Goal: Transaction & Acquisition: Purchase product/service

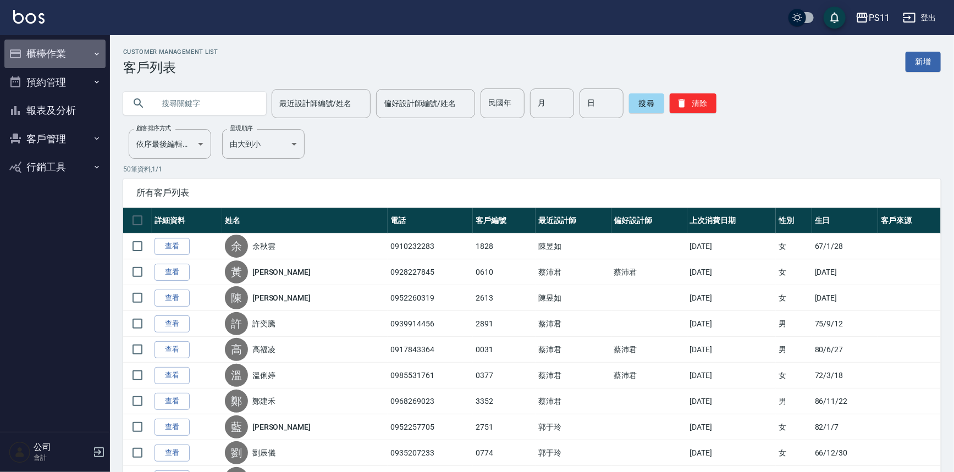
click at [84, 59] on button "櫃檯作業" at bounding box center [54, 54] width 101 height 29
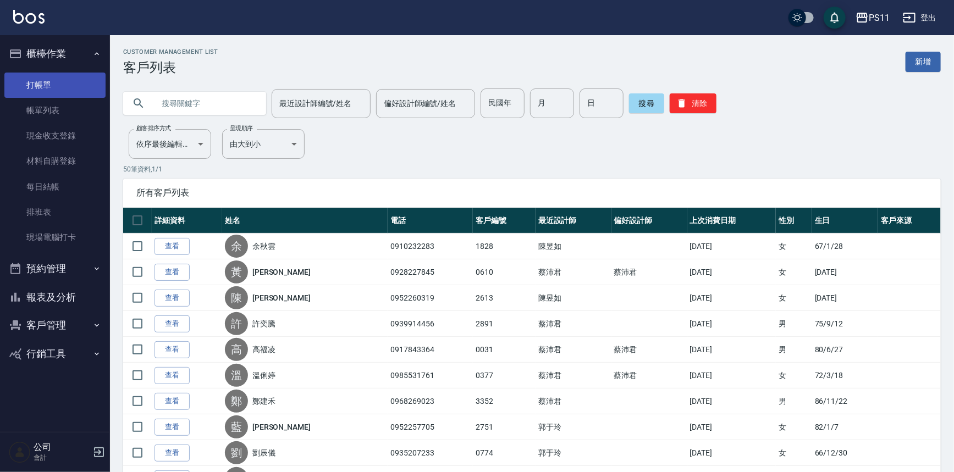
click at [77, 91] on link "打帳單" at bounding box center [54, 85] width 101 height 25
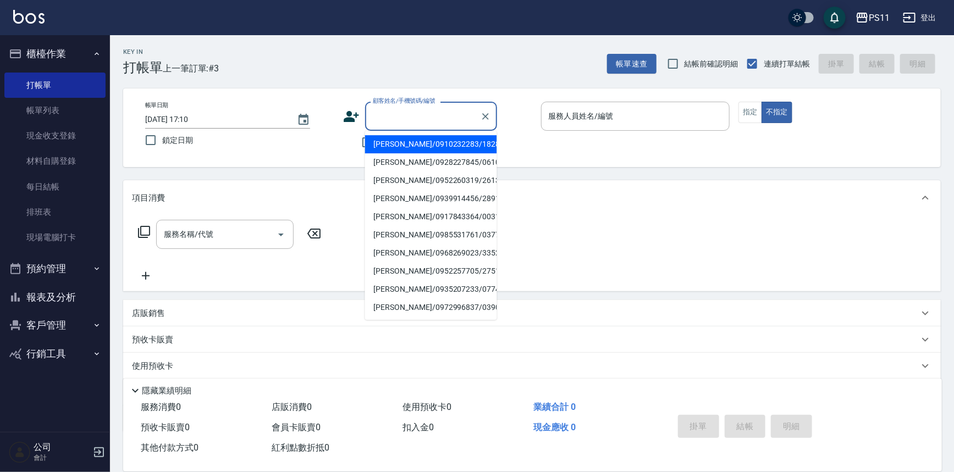
click at [397, 112] on input "顧客姓名/手機號碼/編號" at bounding box center [423, 116] width 106 height 19
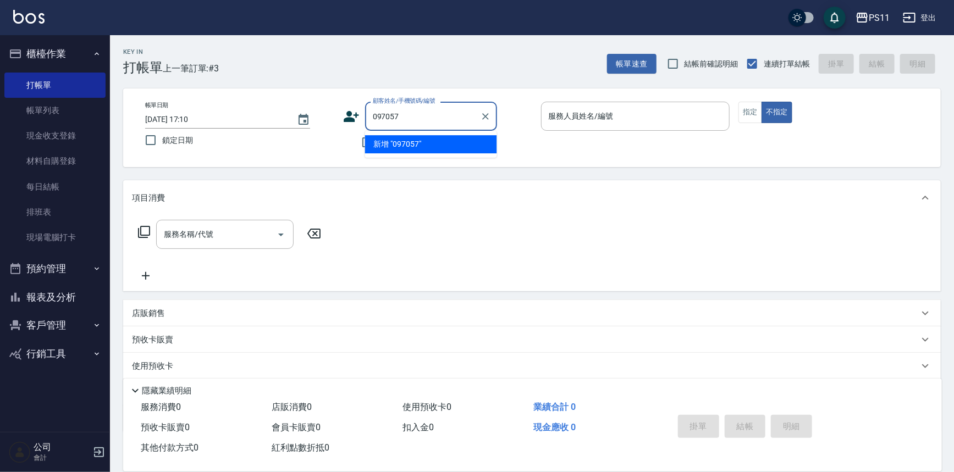
type input "0970570"
drag, startPoint x: 429, startPoint y: 123, endPoint x: 335, endPoint y: 131, distance: 93.8
click at [335, 131] on div "帳單日期 [DATE] 17:10 鎖定日期 顧客姓名/手機號碼/編號 0970570 顧客姓名/手機號碼/編號 不留客資 服務人員姓名/編號 服務人員姓名/…" at bounding box center [531, 128] width 791 height 52
click at [432, 143] on li "[PERSON_NAME]/0983535811/0093" at bounding box center [431, 144] width 132 height 18
type input "[PERSON_NAME]/0983535811/0093"
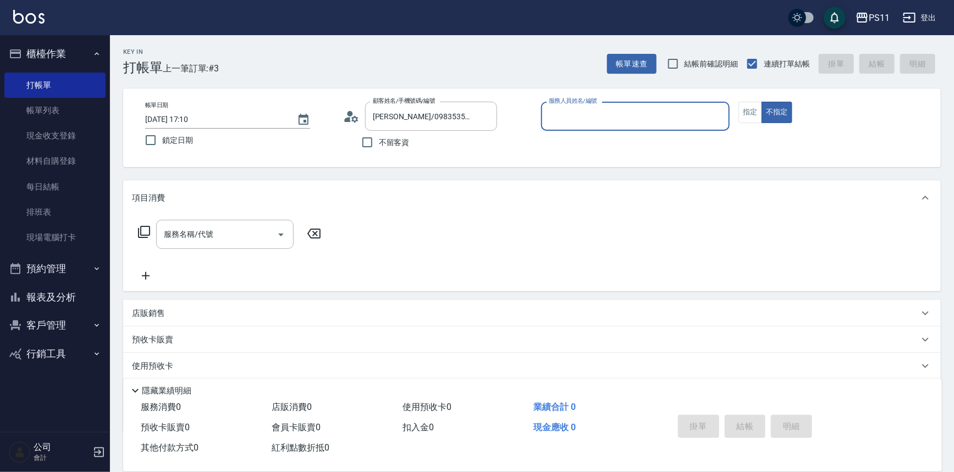
click at [54, 326] on button "客戶管理" at bounding box center [54, 325] width 101 height 29
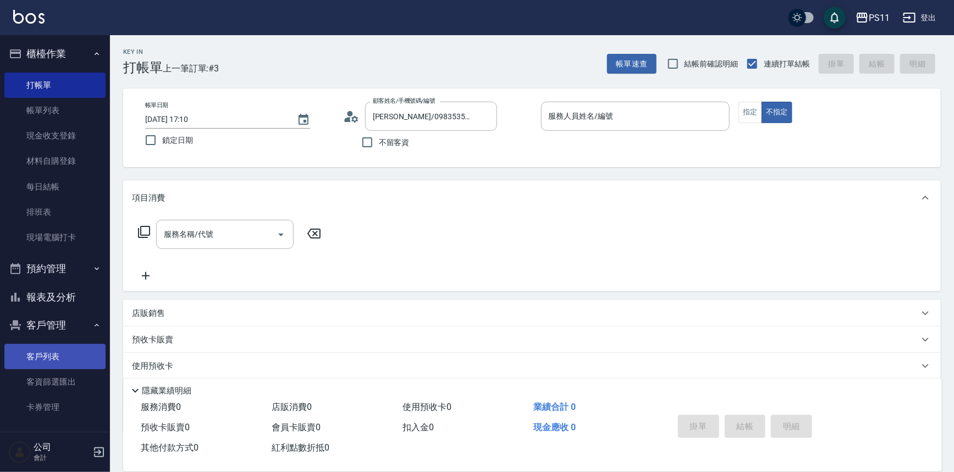
click at [71, 356] on link "客戶列表" at bounding box center [54, 356] width 101 height 25
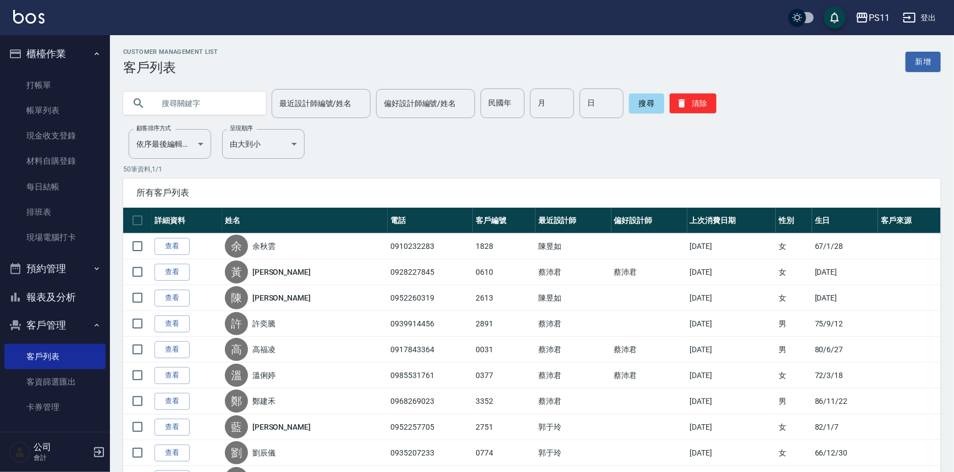
click at [188, 104] on input "text" at bounding box center [205, 104] width 103 height 30
type input "0093"
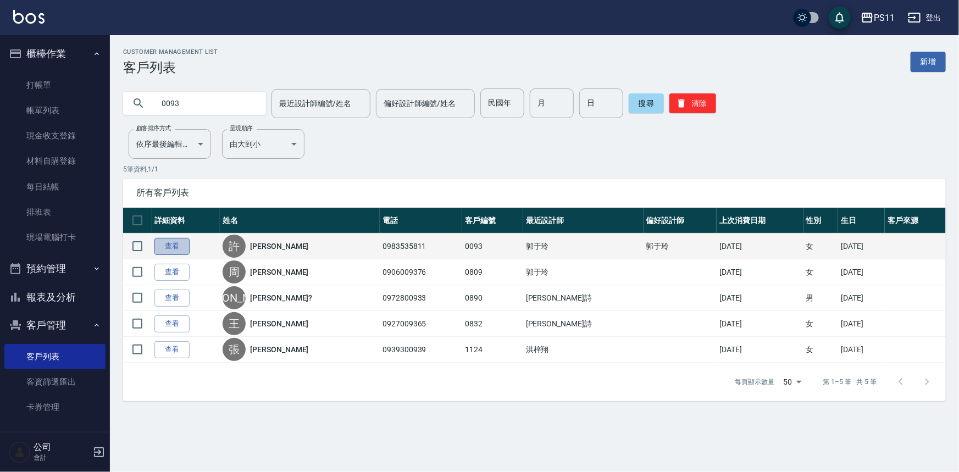
click at [175, 244] on link "查看" at bounding box center [171, 246] width 35 height 17
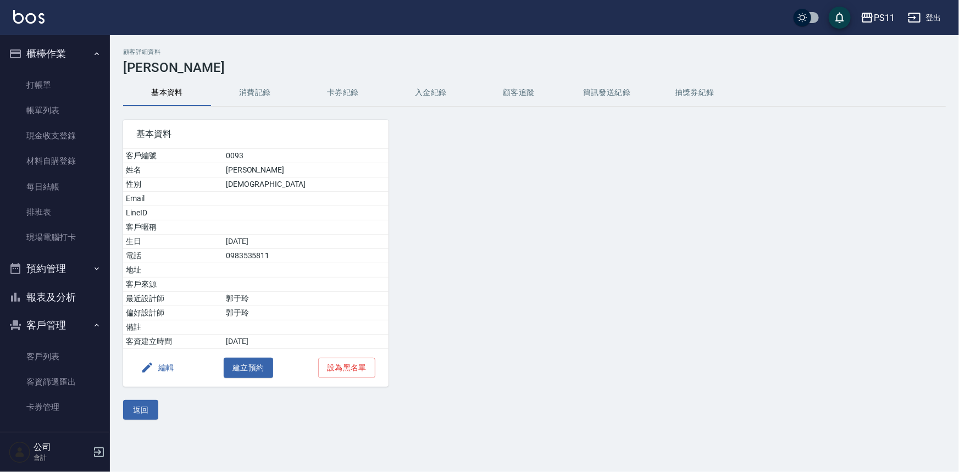
click at [163, 363] on button "編輯" at bounding box center [157, 368] width 42 height 20
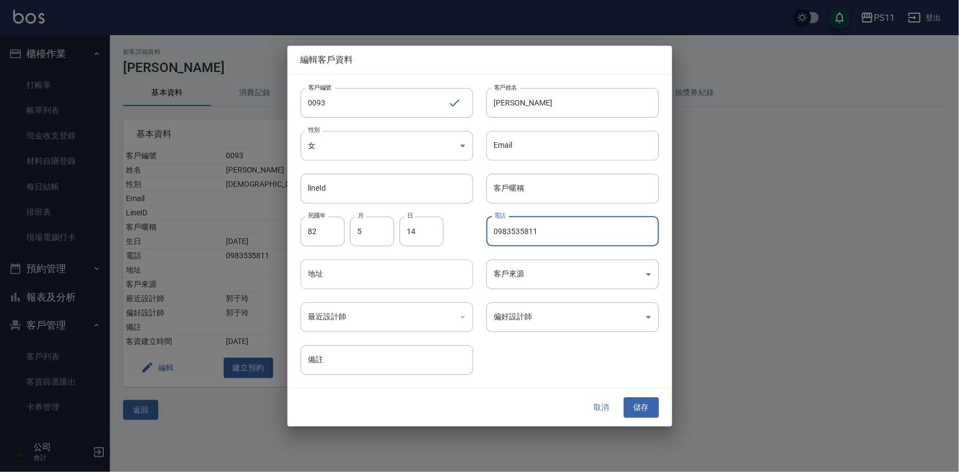
drag, startPoint x: 571, startPoint y: 239, endPoint x: 313, endPoint y: 274, distance: 260.2
click at [313, 274] on div "客戶編號 0093 ​ 客戶編號 客戶姓名 [PERSON_NAME] 客戶姓名 性別 女 [DEMOGRAPHIC_DATA] 性別 Email Email…" at bounding box center [474, 225] width 372 height 301
type input "0970570951"
click at [651, 412] on button "儲存" at bounding box center [641, 408] width 35 height 20
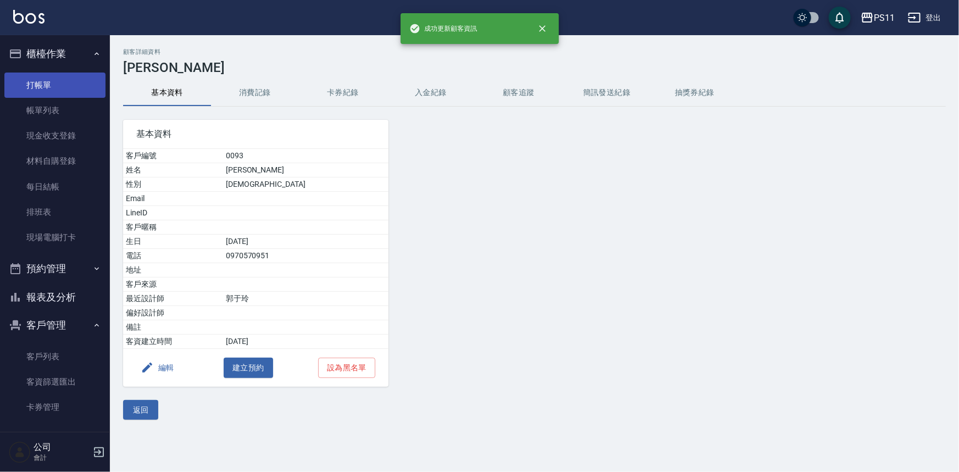
click at [38, 83] on link "打帳單" at bounding box center [54, 85] width 101 height 25
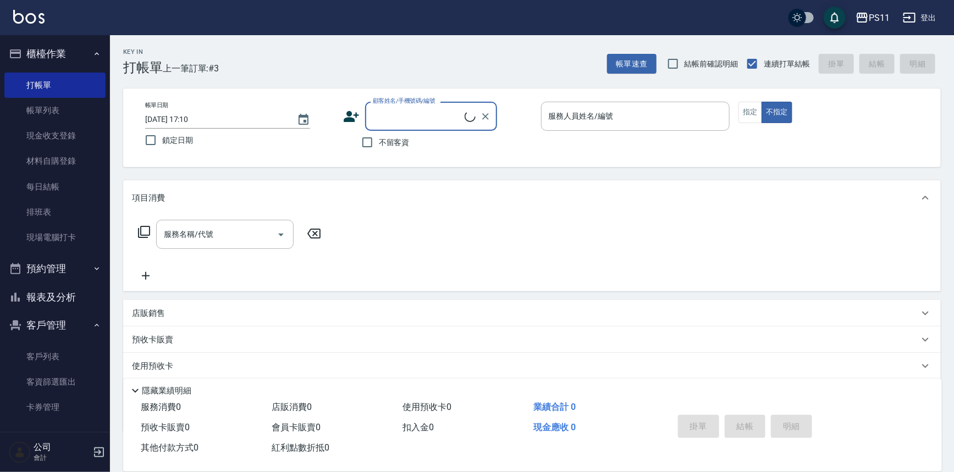
click at [437, 110] on input "顧客姓名/手機號碼/編號" at bounding box center [417, 116] width 95 height 19
type input "[PERSON_NAME]/0970570951/0093"
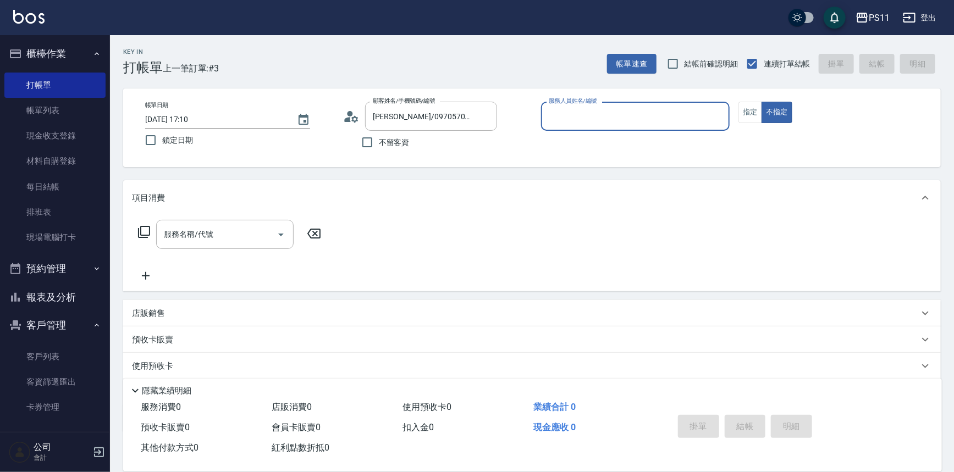
drag, startPoint x: 630, startPoint y: 98, endPoint x: 632, endPoint y: 110, distance: 12.3
click at [630, 101] on div "帳單日期 [DATE] 17:10 鎖定日期 顧客姓名/手機號碼/編號 [PERSON_NAME]/0970570951/0093 顧客姓名/手機號碼/編號 …" at bounding box center [532, 128] width 818 height 79
click at [625, 120] on input "服務人員姓名/編號" at bounding box center [635, 116] width 179 height 19
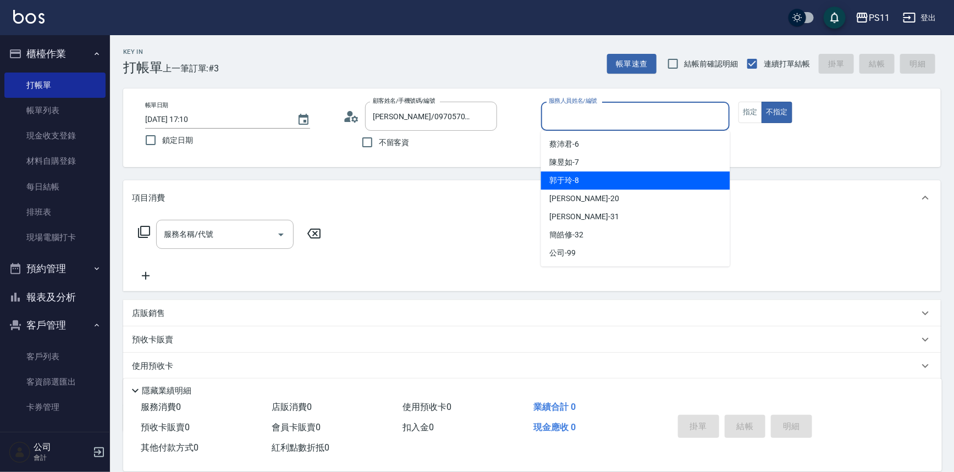
click at [602, 179] on div "[PERSON_NAME]-8" at bounding box center [635, 181] width 189 height 18
type input "[PERSON_NAME]-8"
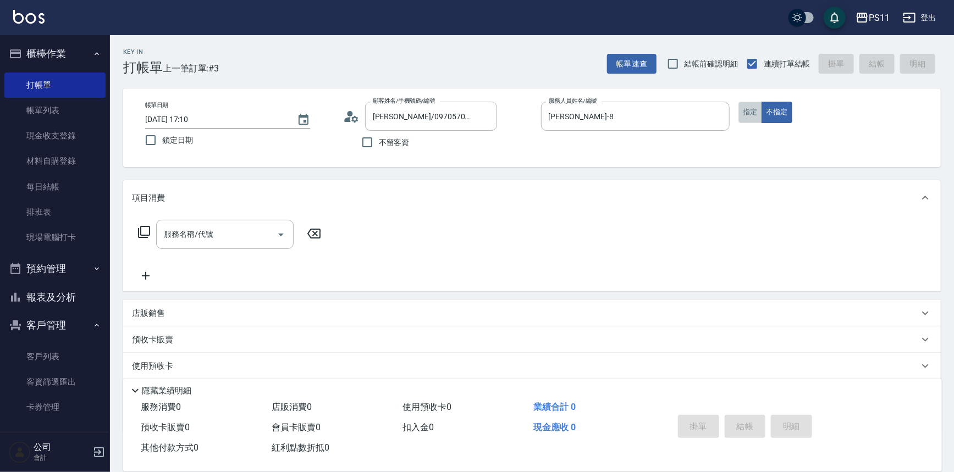
drag, startPoint x: 756, startPoint y: 109, endPoint x: 225, endPoint y: 286, distance: 559.8
click at [752, 109] on button "指定" at bounding box center [750, 112] width 24 height 21
click at [141, 232] on icon at bounding box center [144, 232] width 12 height 12
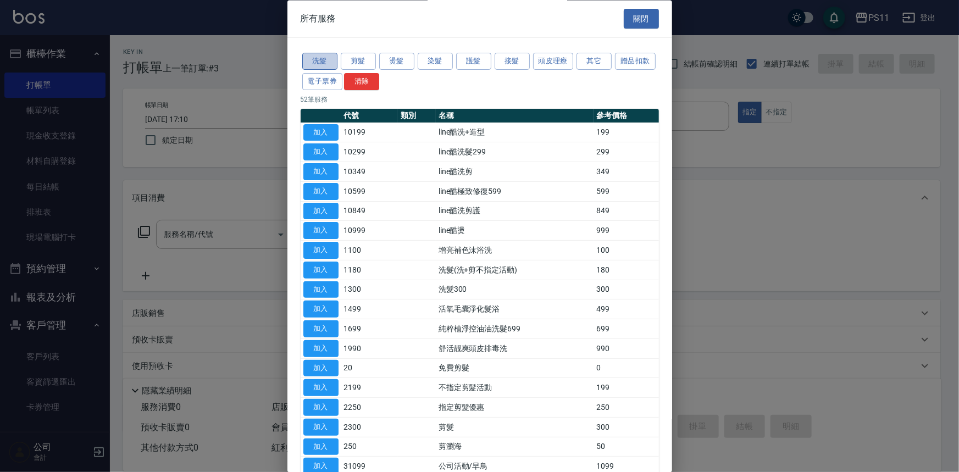
click at [329, 62] on button "洗髮" at bounding box center [319, 61] width 35 height 17
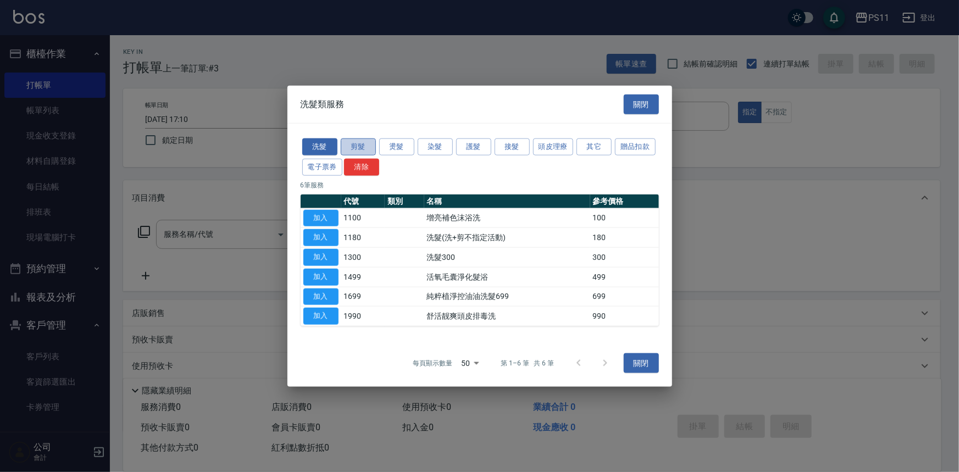
click at [352, 145] on button "剪髮" at bounding box center [358, 147] width 35 height 17
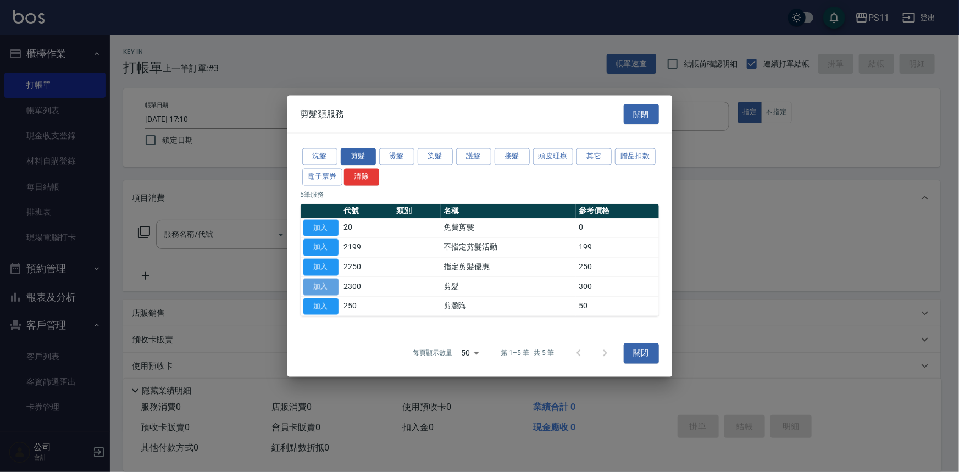
click at [316, 279] on button "加入" at bounding box center [320, 286] width 35 height 17
type input "剪髮(2300)"
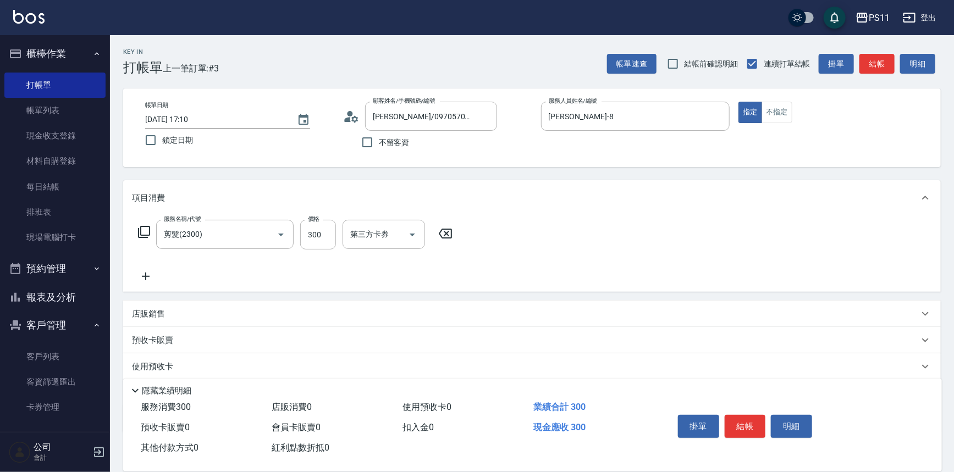
click at [146, 278] on icon at bounding box center [146, 277] width 8 height 8
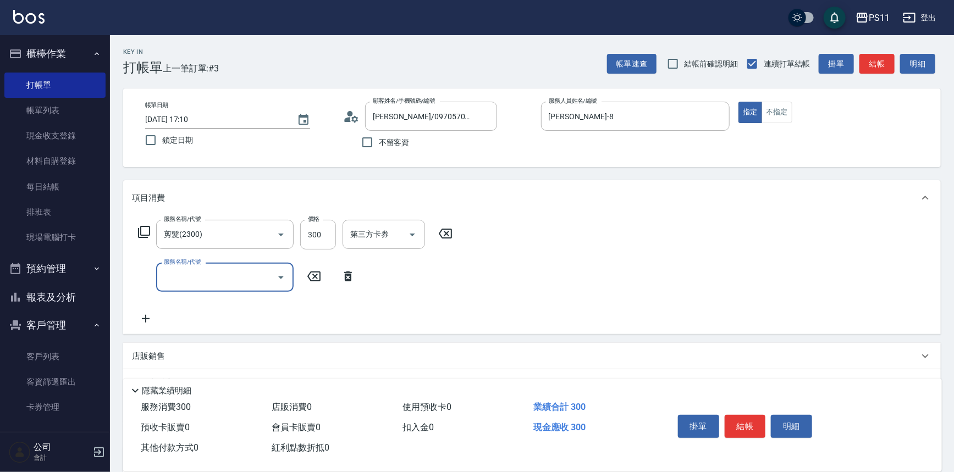
click at [227, 274] on input "服務名稱/代號" at bounding box center [216, 277] width 111 height 19
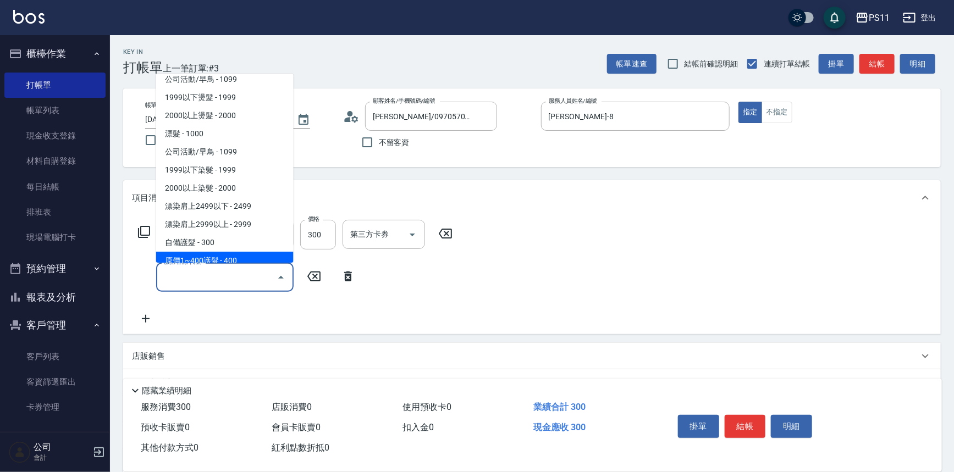
scroll to position [500, 0]
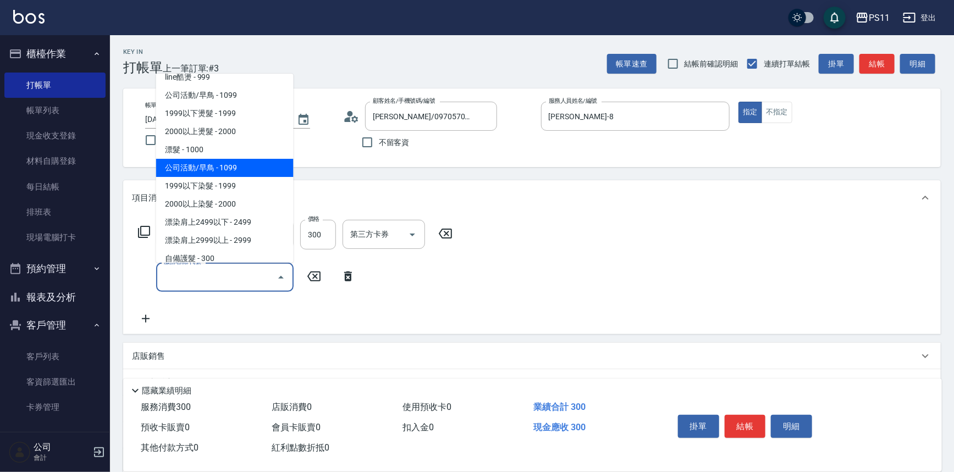
click at [231, 165] on span "公司活動/早鳥 - 1099" at bounding box center [224, 168] width 137 height 18
type input "公司活動/早鳥(41099)"
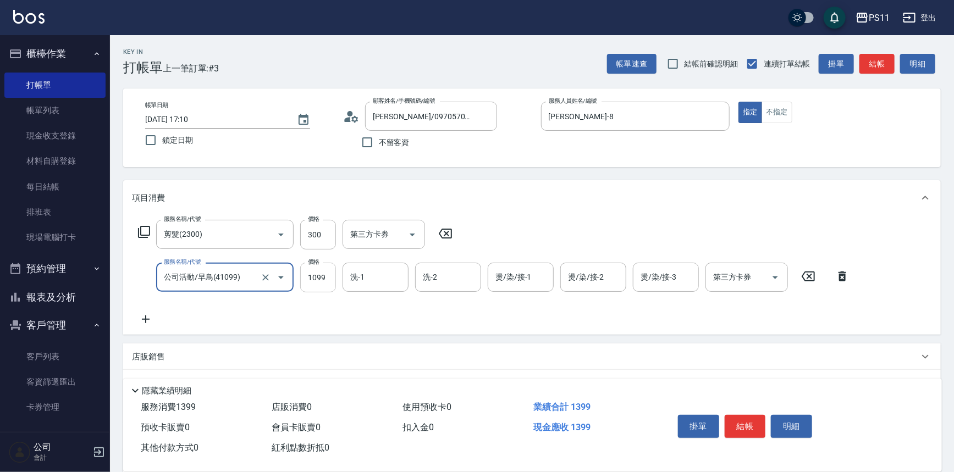
drag, startPoint x: 317, startPoint y: 277, endPoint x: 344, endPoint y: 258, distance: 32.8
click at [318, 277] on input "1099" at bounding box center [318, 278] width 36 height 30
type input "1999"
type input "[PERSON_NAME]-20"
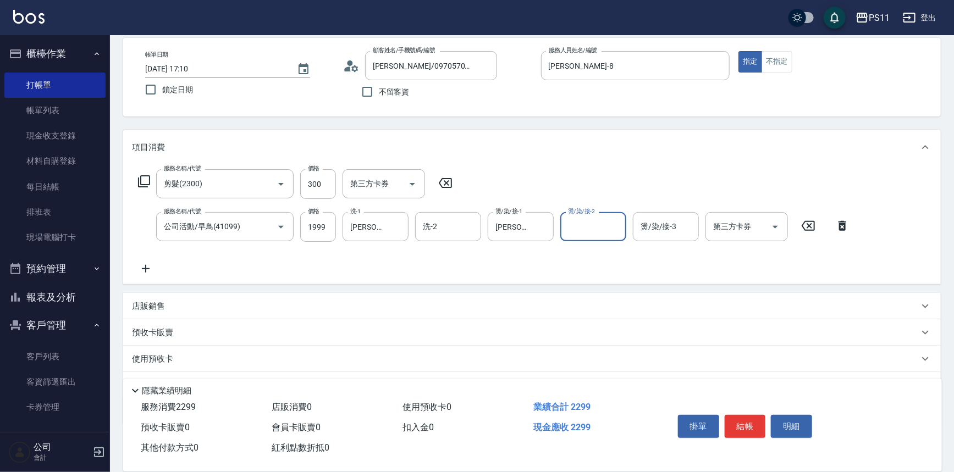
scroll to position [106, 0]
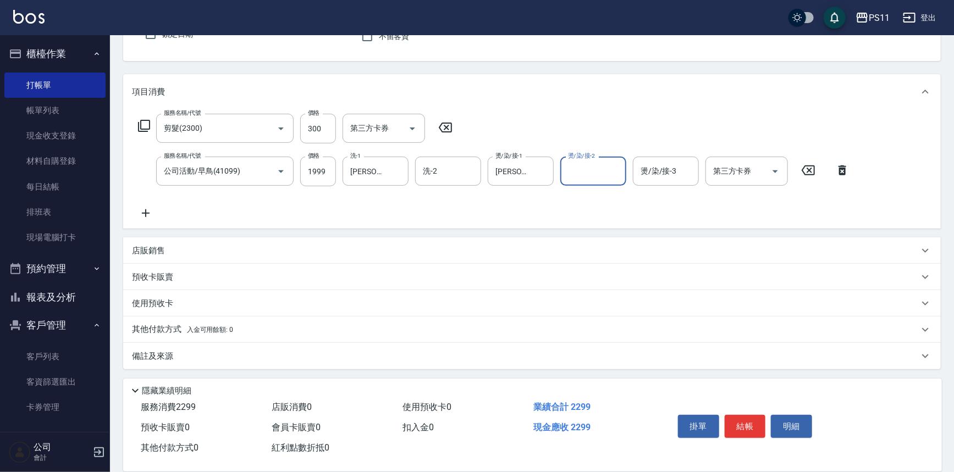
click at [165, 325] on p "其他付款方式 入金可用餘額: 0" at bounding box center [182, 330] width 101 height 12
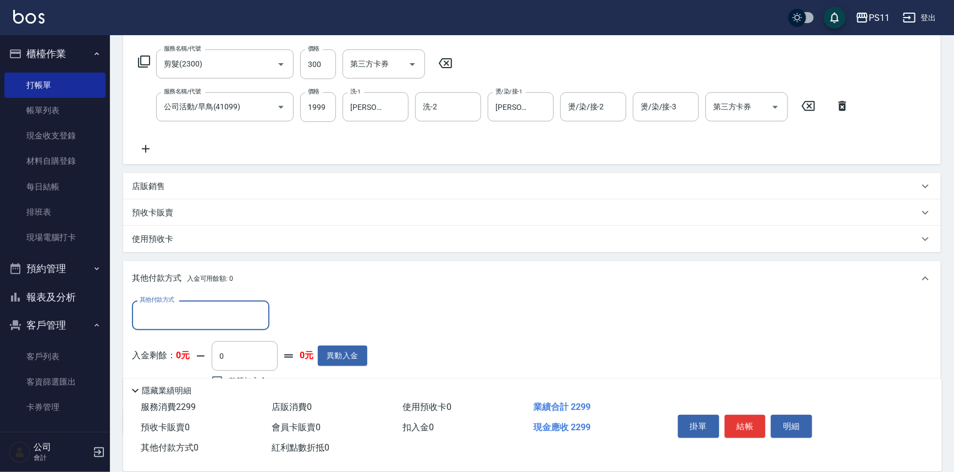
scroll to position [236, 0]
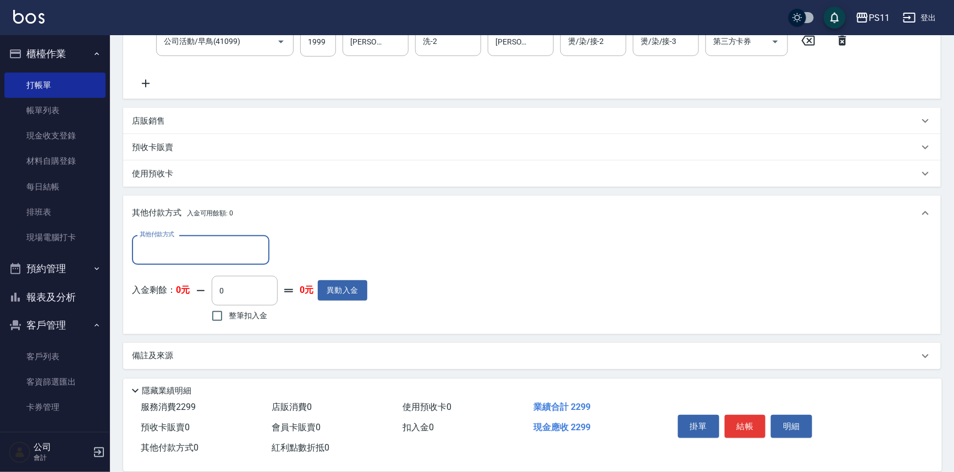
click at [184, 251] on input "其他付款方式" at bounding box center [201, 249] width 128 height 19
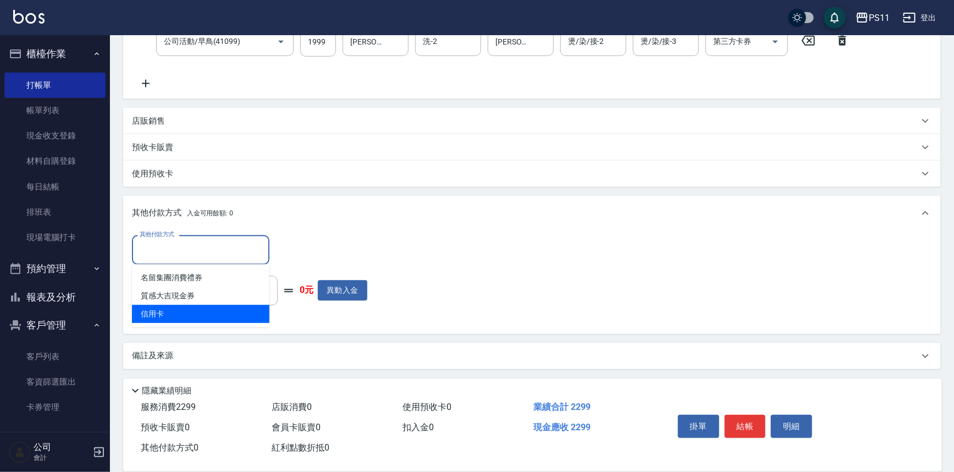
click at [199, 308] on span "信用卡" at bounding box center [200, 314] width 137 height 18
type input "信用卡"
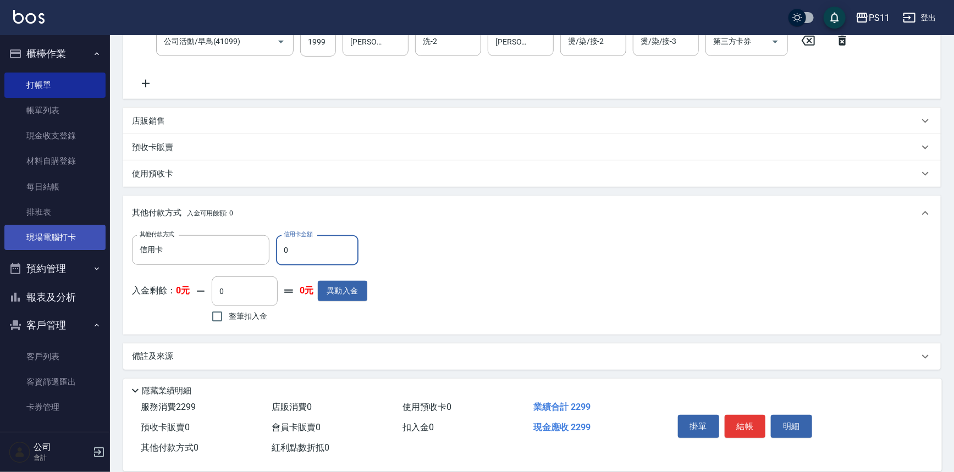
drag, startPoint x: 338, startPoint y: 246, endPoint x: 52, endPoint y: 249, distance: 285.4
click at [52, 249] on div "PS11 登出 櫃檯作業 打帳單 帳單列表 現金收支登錄 材料自購登錄 每日結帳 排班表 現場電腦打卡 預約管理 預約管理 單日預約紀錄 單週預約紀錄 報表及…" at bounding box center [477, 118] width 954 height 709
type input "2299"
click at [746, 424] on button "結帳" at bounding box center [745, 426] width 41 height 23
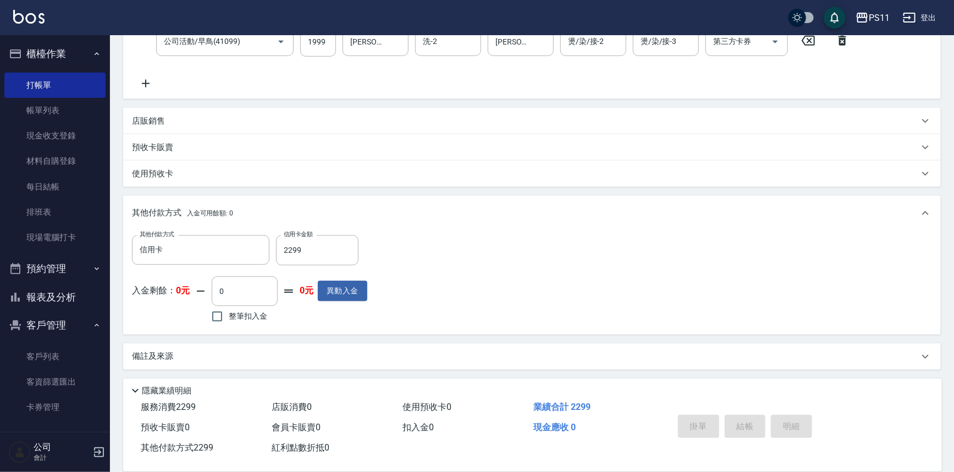
type input "[DATE] 17:14"
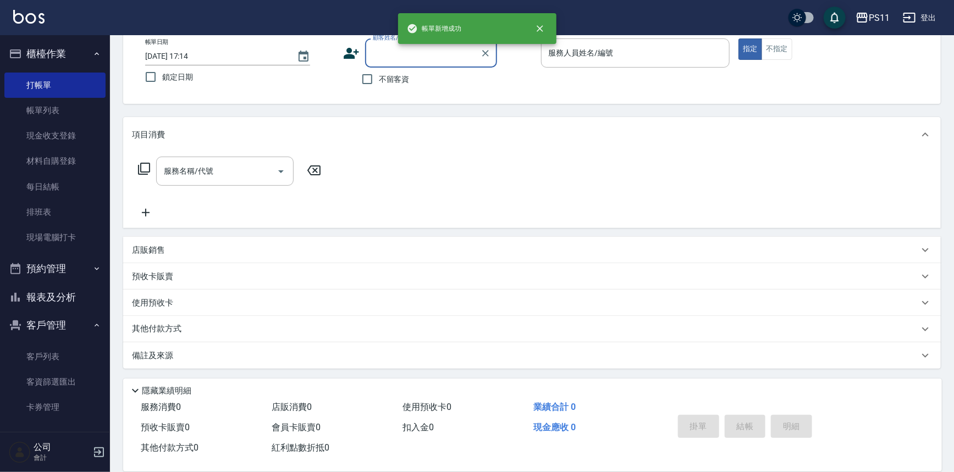
scroll to position [0, 0]
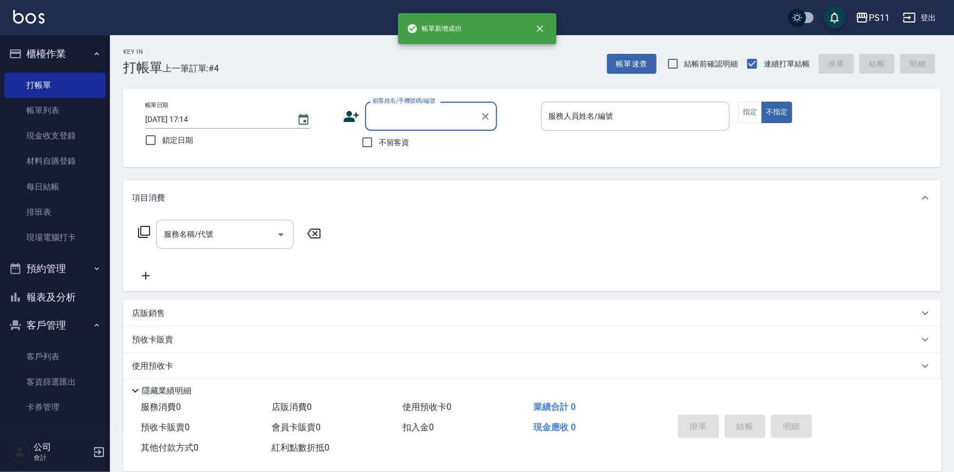
click at [378, 109] on input "顧客姓名/手機號碼/編號" at bounding box center [423, 116] width 106 height 19
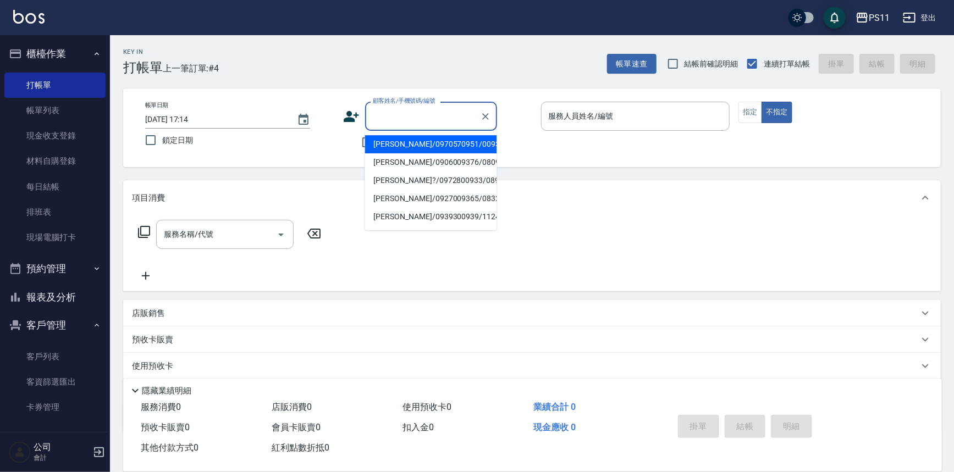
click at [405, 143] on li "[PERSON_NAME]/0970570951/0093" at bounding box center [431, 144] width 132 height 18
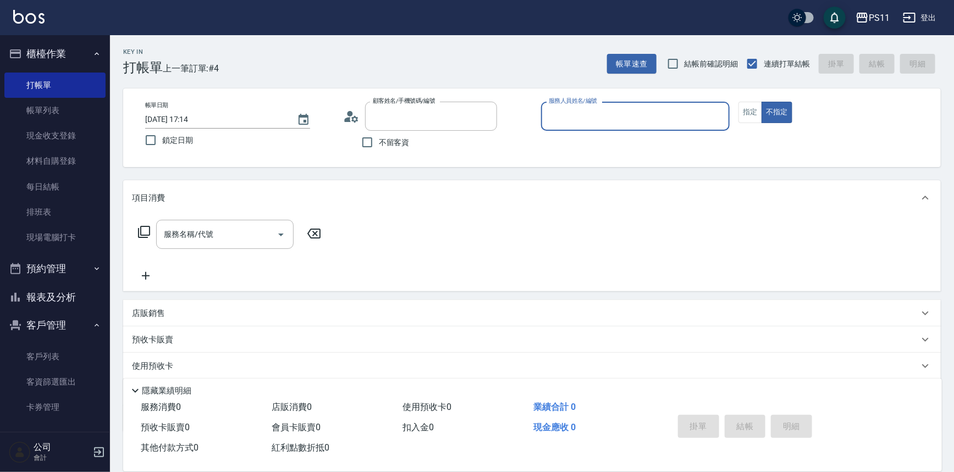
type input "[PERSON_NAME]/0970570951/0093"
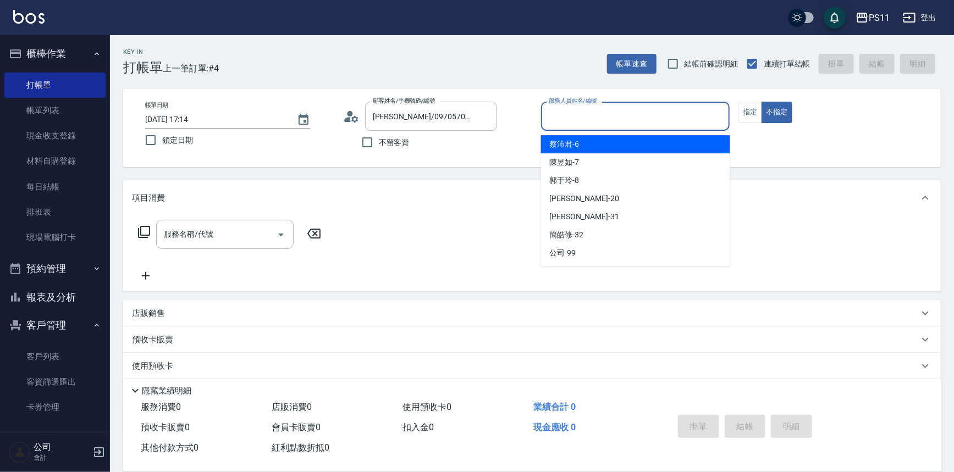
click at [601, 120] on input "服務人員姓名/編號" at bounding box center [635, 116] width 179 height 19
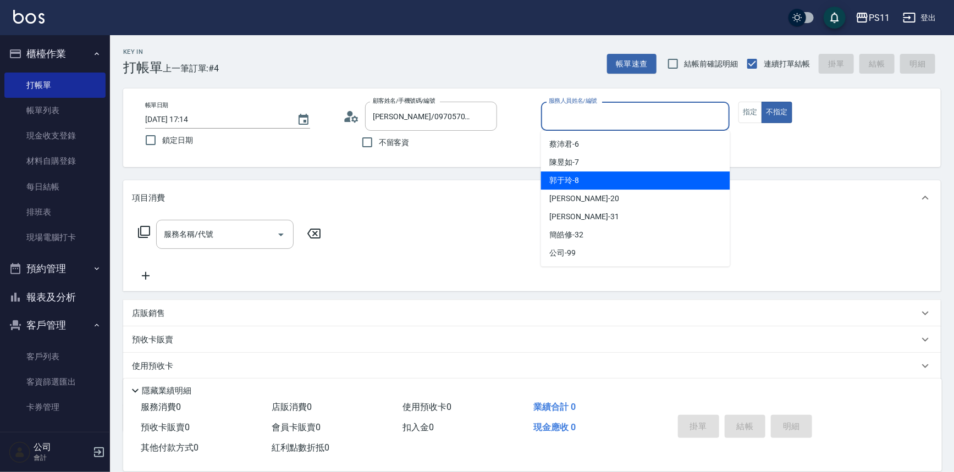
click at [603, 175] on div "[PERSON_NAME]-8" at bounding box center [635, 181] width 189 height 18
type input "[PERSON_NAME]-8"
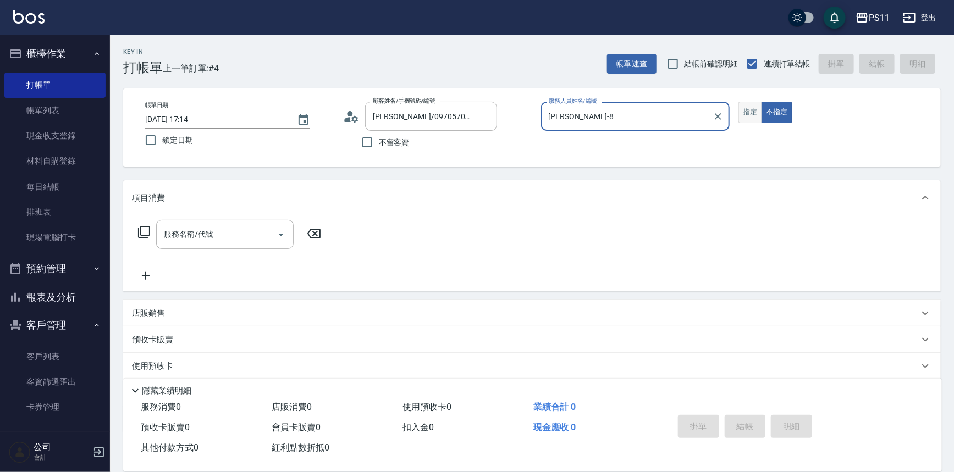
drag, startPoint x: 746, startPoint y: 111, endPoint x: 333, endPoint y: 215, distance: 425.2
click at [746, 111] on button "指定" at bounding box center [750, 112] width 24 height 21
click at [145, 230] on icon at bounding box center [143, 231] width 13 height 13
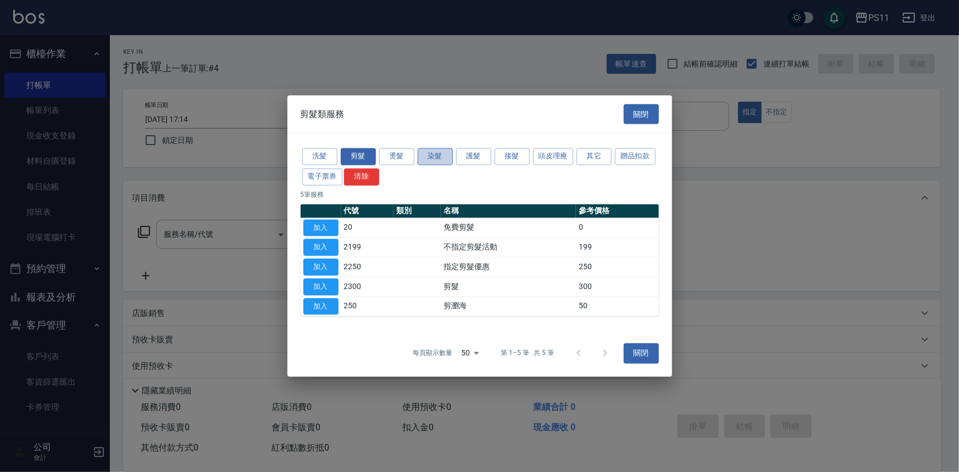
click at [445, 157] on button "染髮" at bounding box center [435, 156] width 35 height 17
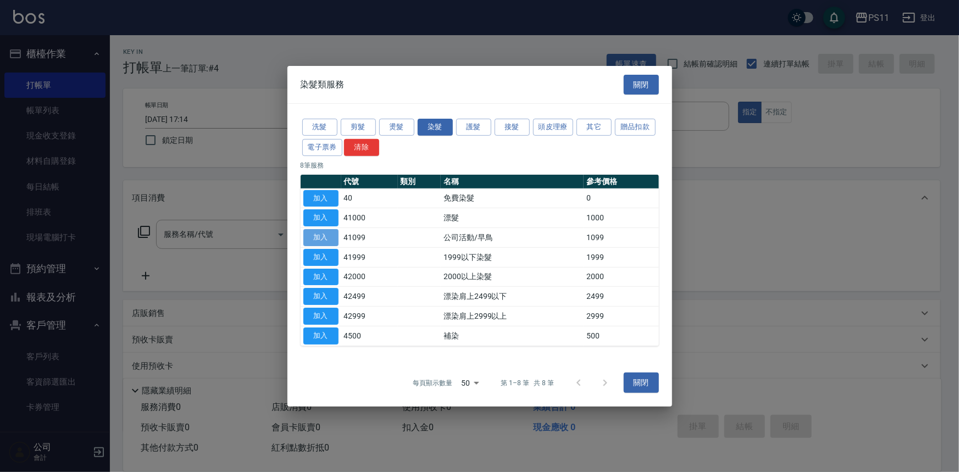
click at [322, 239] on button "加入" at bounding box center [320, 237] width 35 height 17
type input "公司活動/早鳥(41099)"
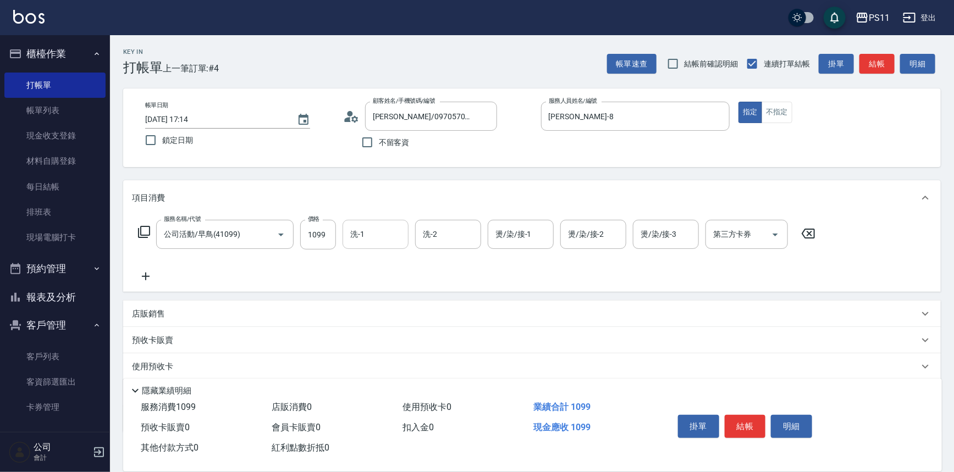
click at [370, 232] on input "洗-1" at bounding box center [375, 234] width 56 height 19
type input "[PERSON_NAME]-20"
click at [145, 276] on icon at bounding box center [146, 277] width 8 height 8
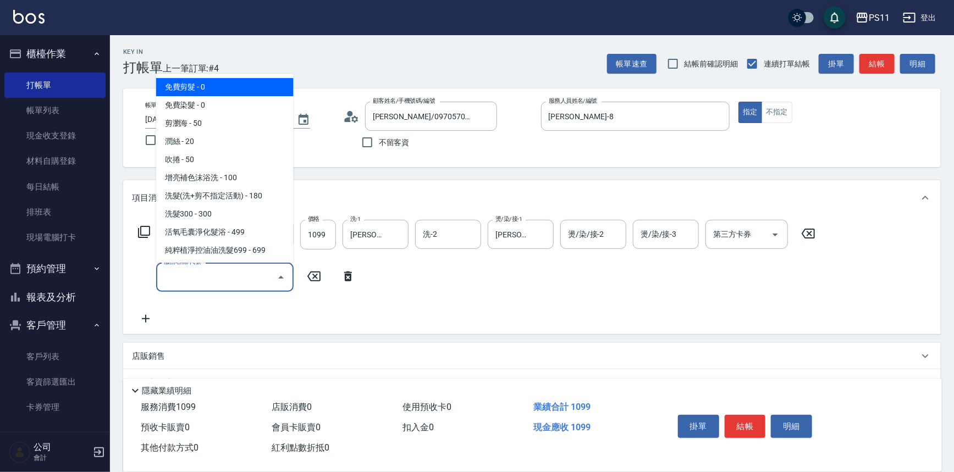
click at [228, 276] on input "服務名稱/代號" at bounding box center [216, 277] width 111 height 19
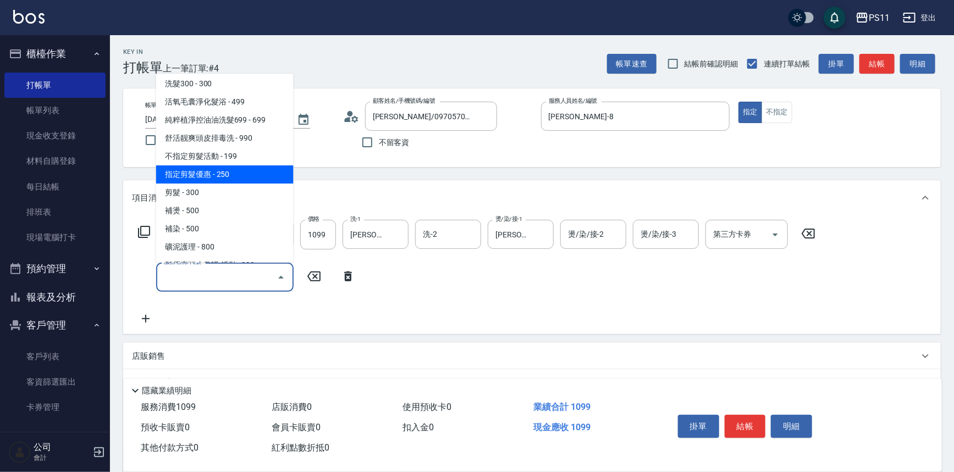
scroll to position [150, 0]
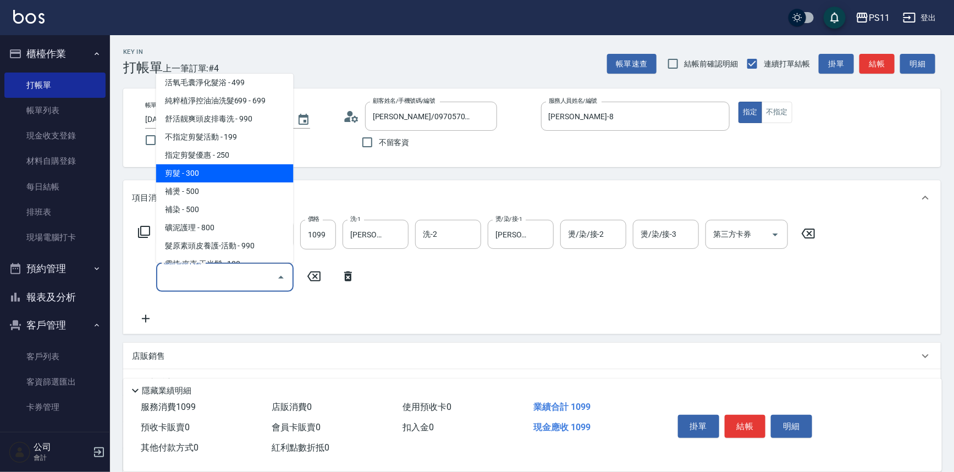
click at [231, 170] on span "剪髮 - 300" at bounding box center [224, 173] width 137 height 18
type input "剪髮(2300)"
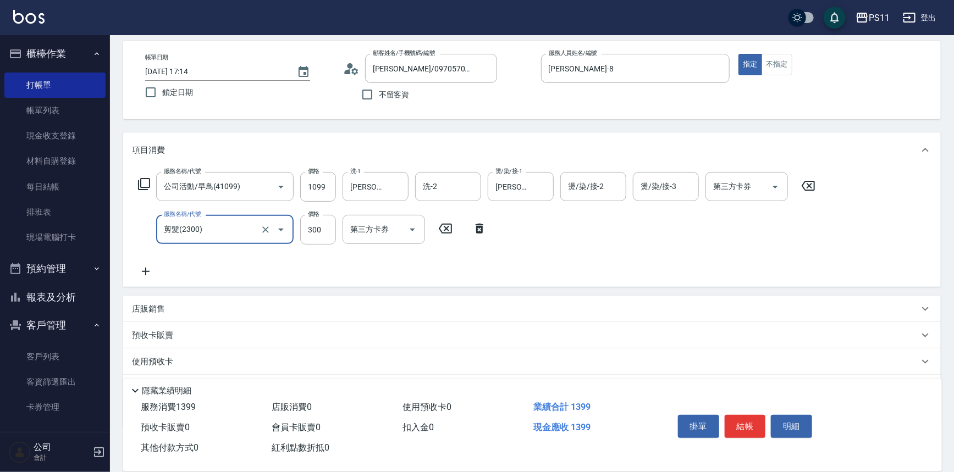
scroll to position [100, 0]
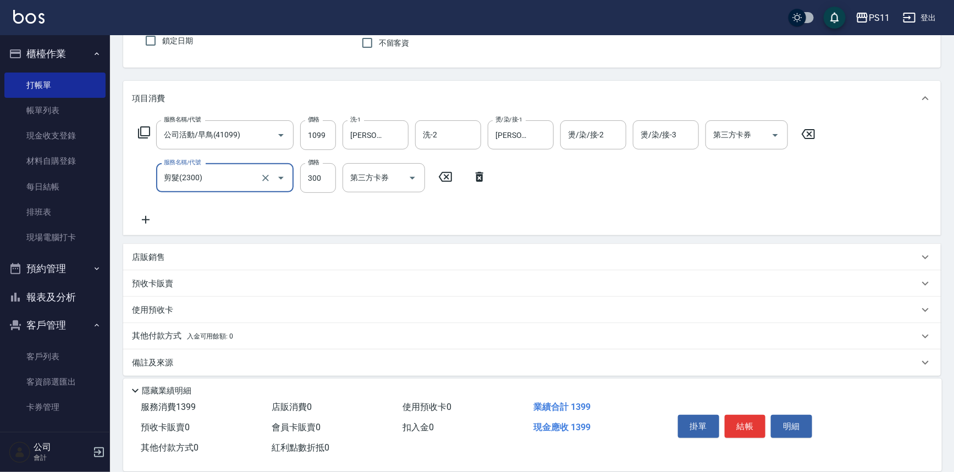
click at [150, 220] on icon at bounding box center [145, 219] width 27 height 13
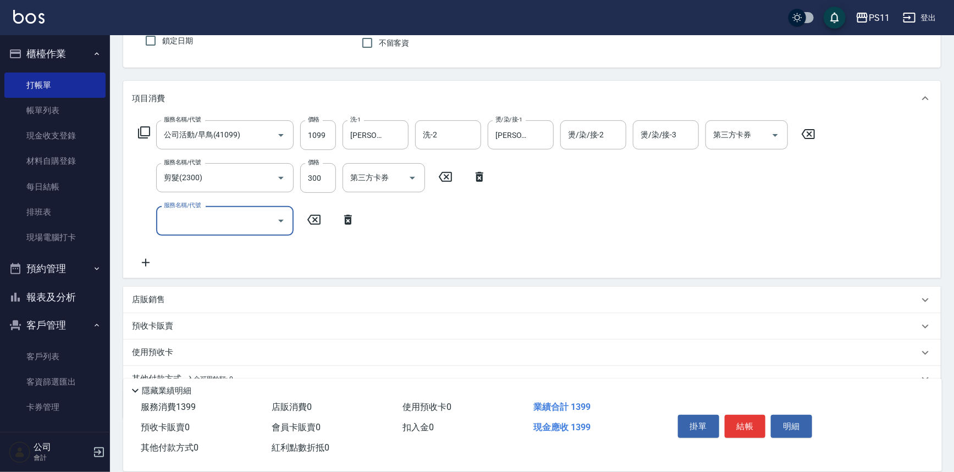
click at [203, 220] on input "服務名稱/代號" at bounding box center [216, 220] width 111 height 19
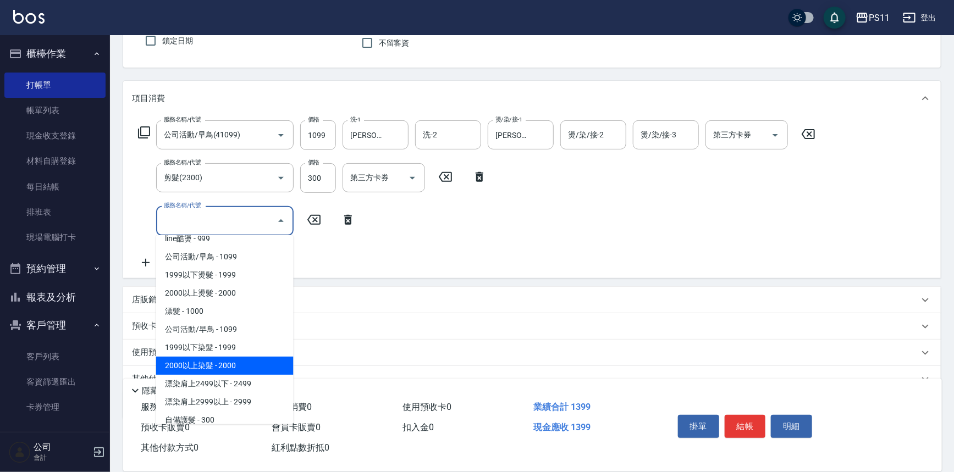
scroll to position [649, 0]
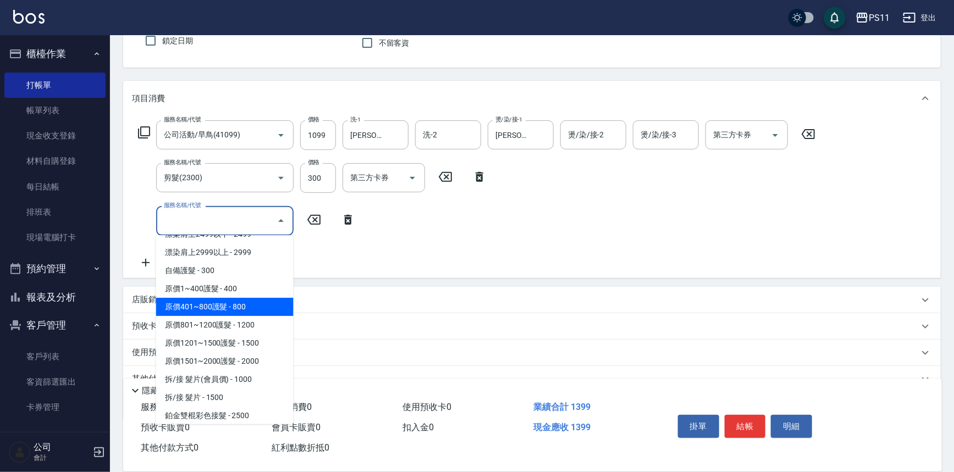
click at [256, 306] on span "原價401~800護髮 - 800" at bounding box center [224, 307] width 137 height 18
type input "原價401~800護髮(50800)"
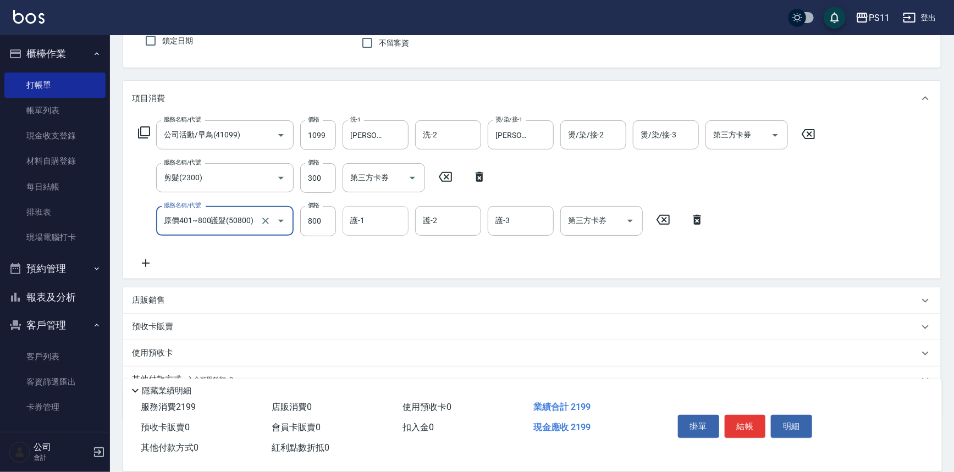
click at [360, 235] on div "護-1" at bounding box center [376, 220] width 66 height 29
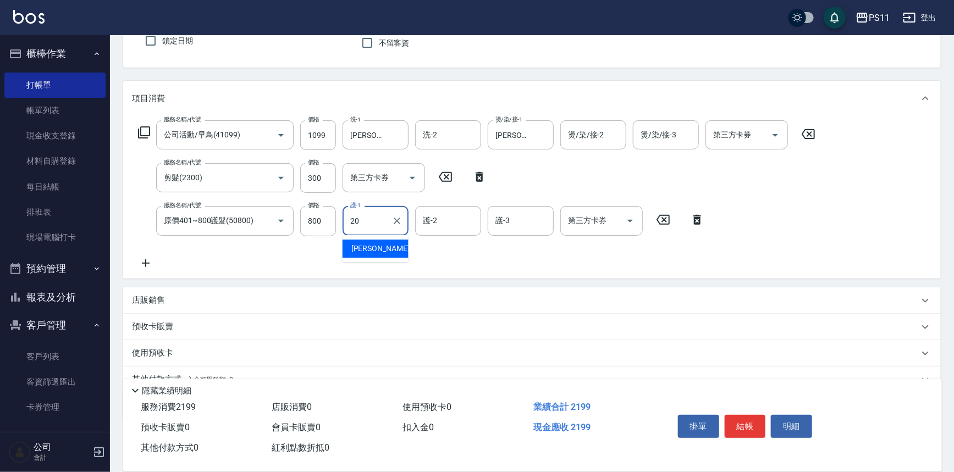
type input "20."
click at [351, 220] on input "護-1" at bounding box center [375, 220] width 56 height 19
type input "[PERSON_NAME]-20"
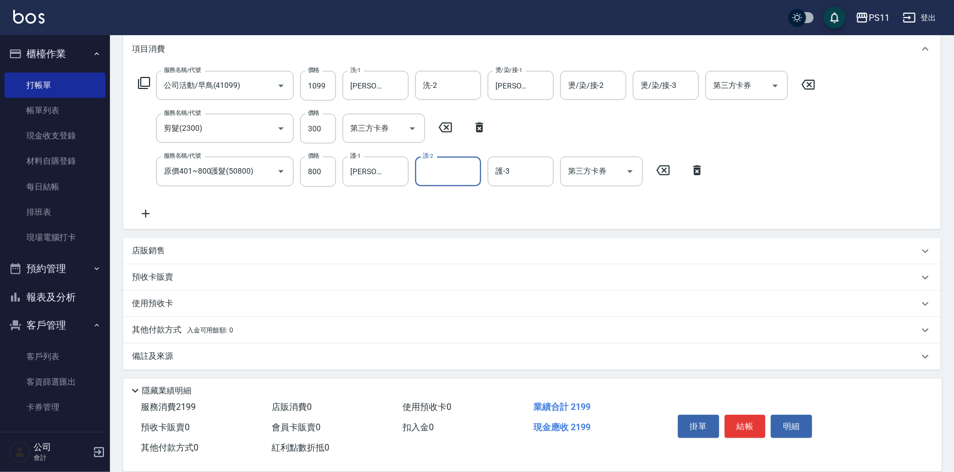
click at [153, 299] on p "使用預收卡" at bounding box center [152, 304] width 41 height 12
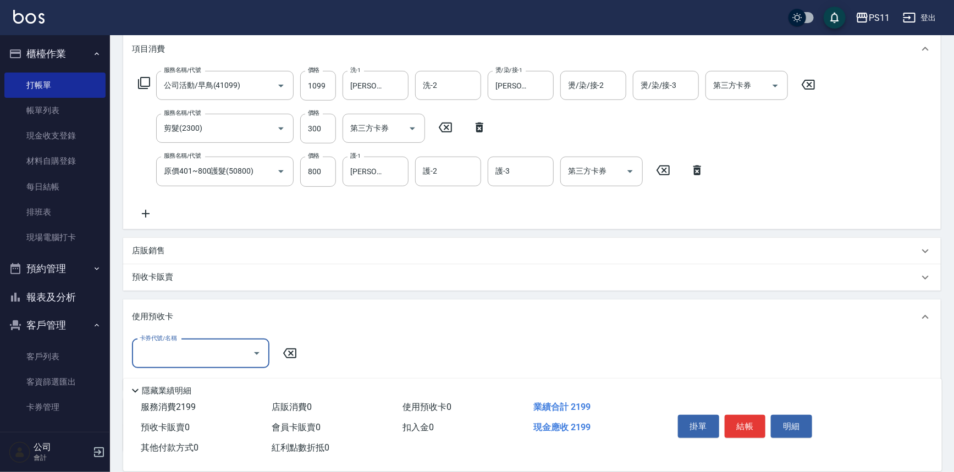
scroll to position [0, 0]
click at [148, 249] on p "店販銷售" at bounding box center [148, 251] width 33 height 12
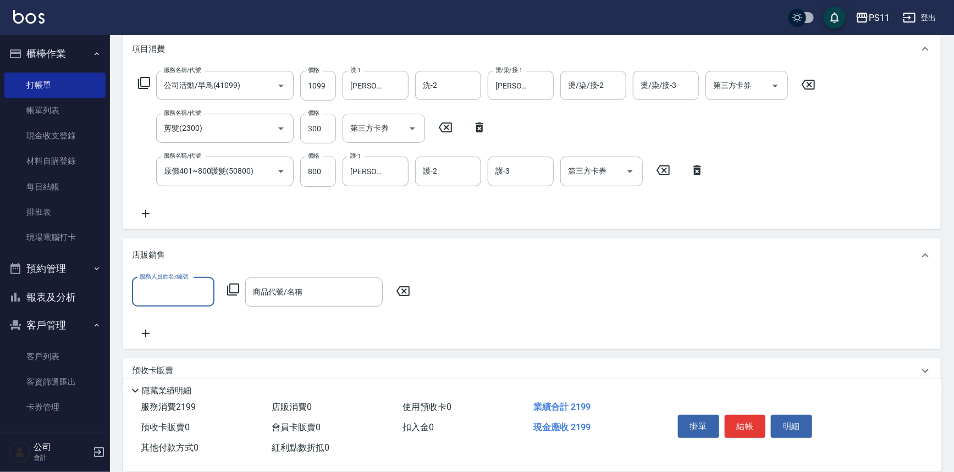
click at [175, 283] on input "服務人員姓名/編號" at bounding box center [173, 292] width 73 height 19
click at [189, 353] on div "[PERSON_NAME]-8" at bounding box center [173, 356] width 82 height 18
type input "[PERSON_NAME]-8"
click at [236, 280] on div "服務人員姓名/編號 [PERSON_NAME]-8 服務人員姓名/編號 商品代號/名稱 商品代號/名稱" at bounding box center [274, 292] width 285 height 29
click at [236, 288] on icon at bounding box center [233, 289] width 13 height 13
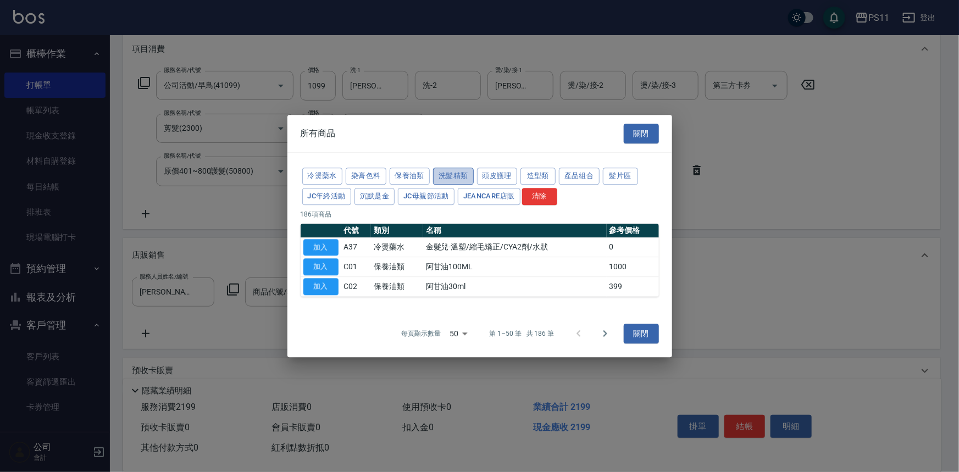
click at [455, 177] on button "洗髮精類" at bounding box center [453, 176] width 41 height 17
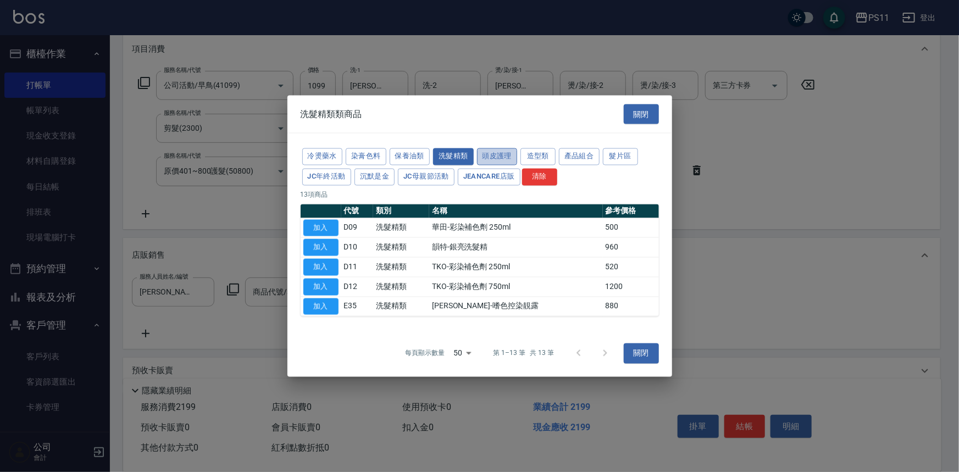
click at [502, 151] on button "頭皮護理" at bounding box center [497, 156] width 41 height 17
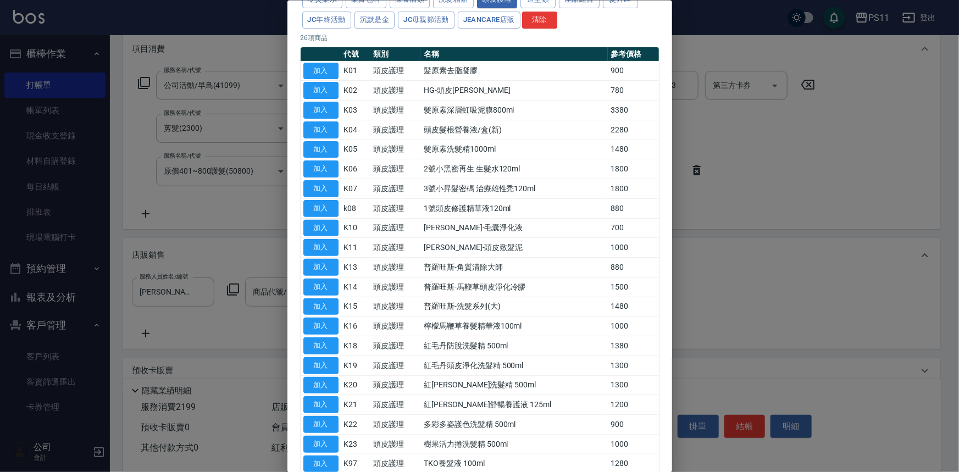
scroll to position [49, 0]
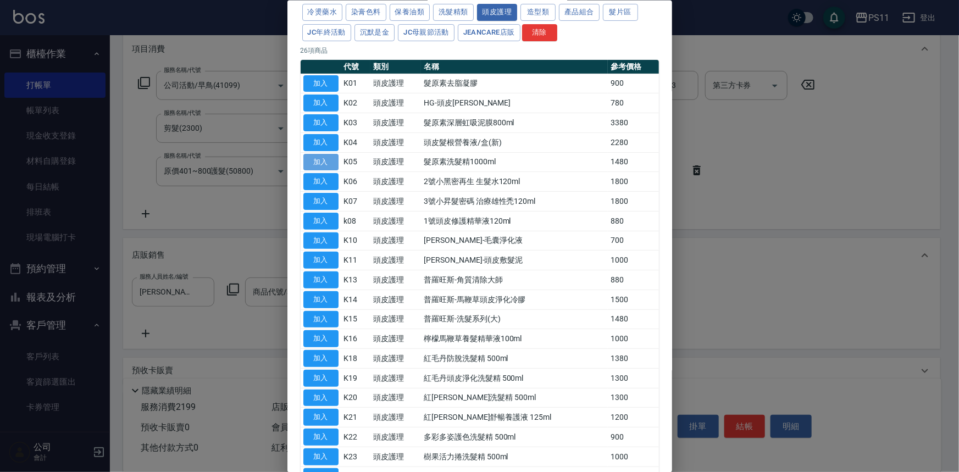
click at [325, 161] on button "加入" at bounding box center [320, 161] width 35 height 17
type input "髮原素洗髮精1000ml"
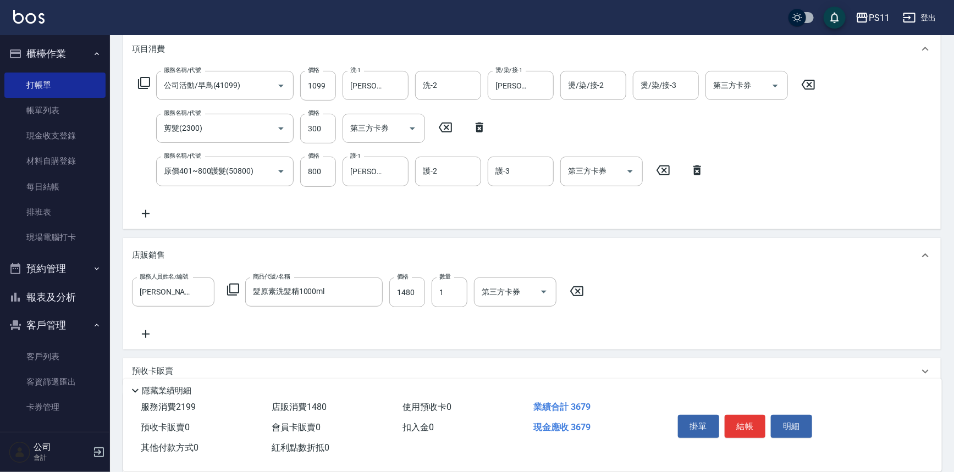
click at [148, 329] on icon at bounding box center [145, 334] width 27 height 13
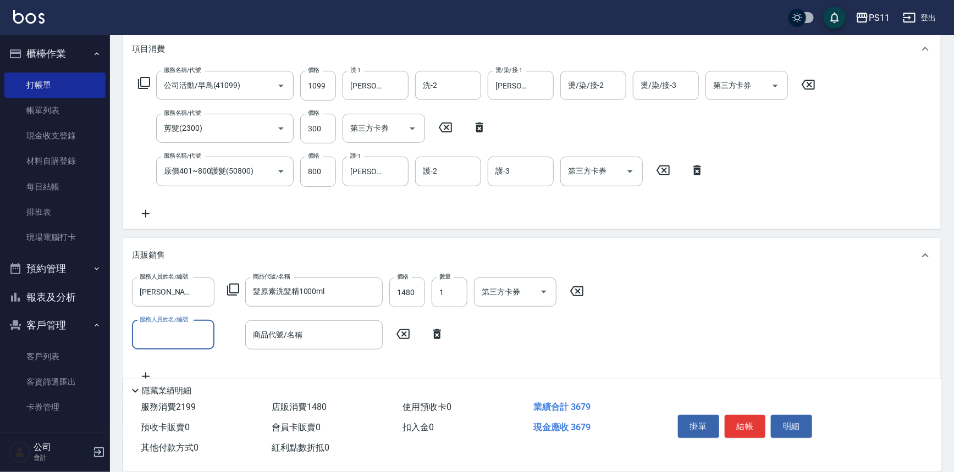
click at [177, 330] on input "服務人員姓名/編號" at bounding box center [173, 334] width 73 height 19
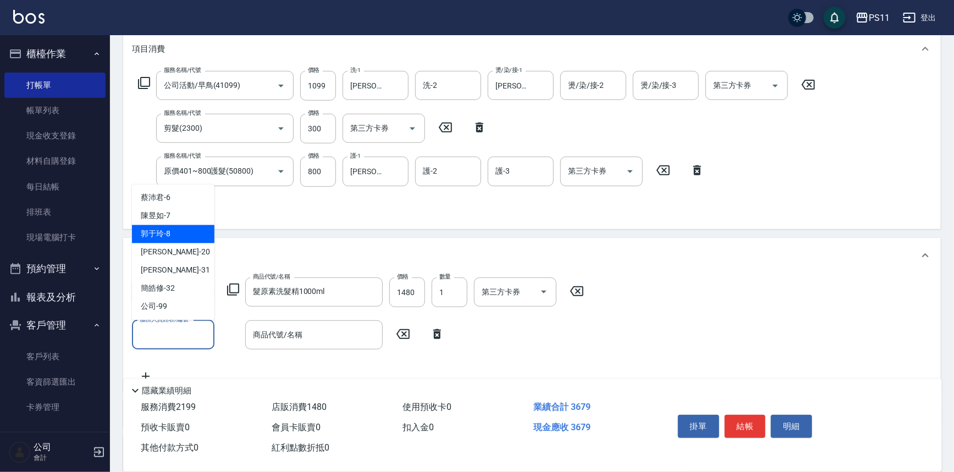
click at [169, 239] on span "[PERSON_NAME]-8" at bounding box center [156, 235] width 30 height 12
type input "[PERSON_NAME]-8"
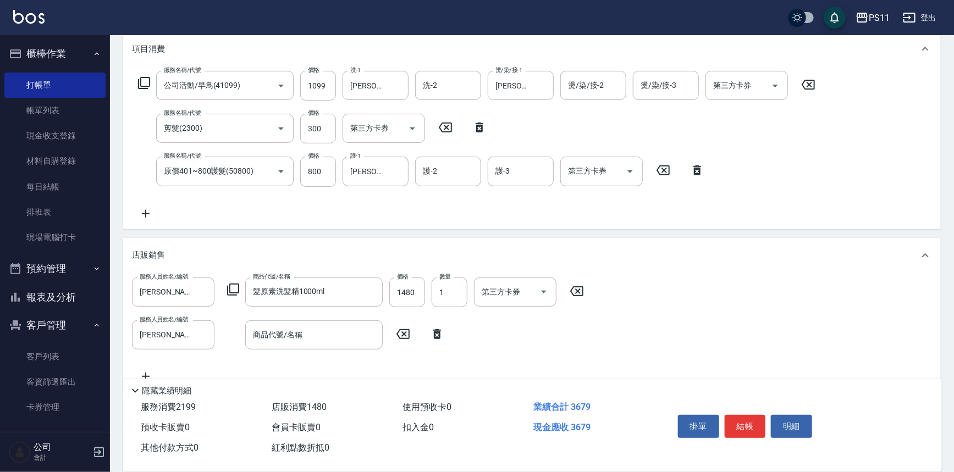
click at [229, 284] on icon at bounding box center [233, 289] width 13 height 13
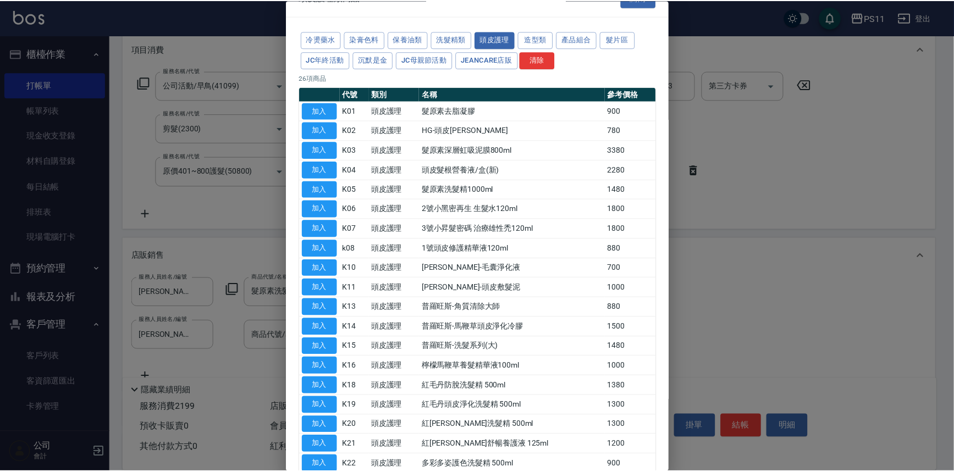
scroll to position [0, 0]
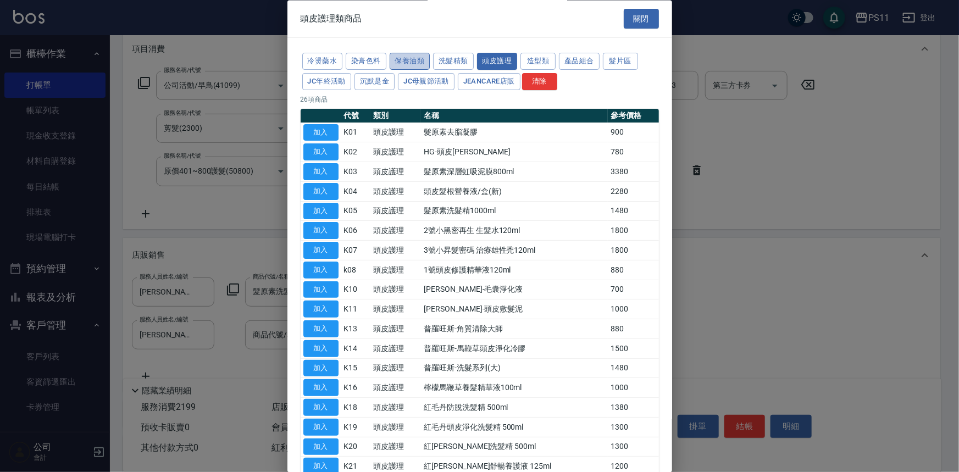
click at [412, 60] on button "保養油類" at bounding box center [410, 61] width 41 height 17
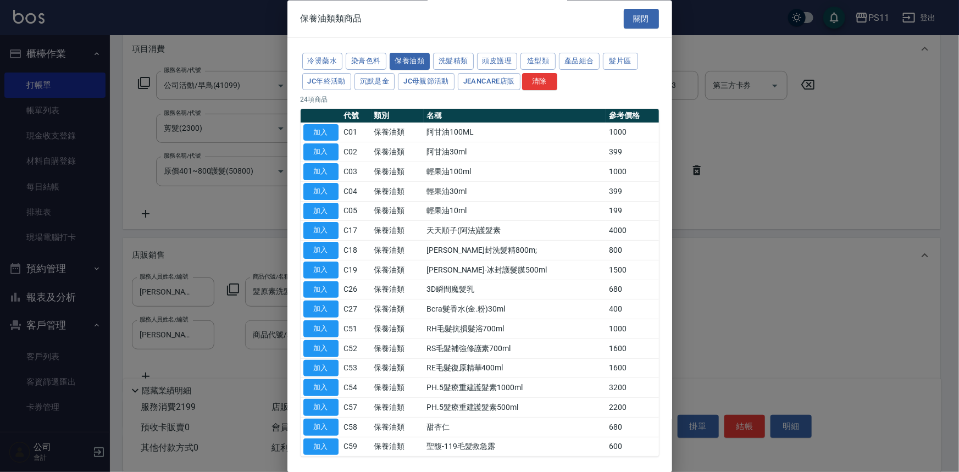
click at [319, 345] on button "加入" at bounding box center [320, 348] width 35 height 17
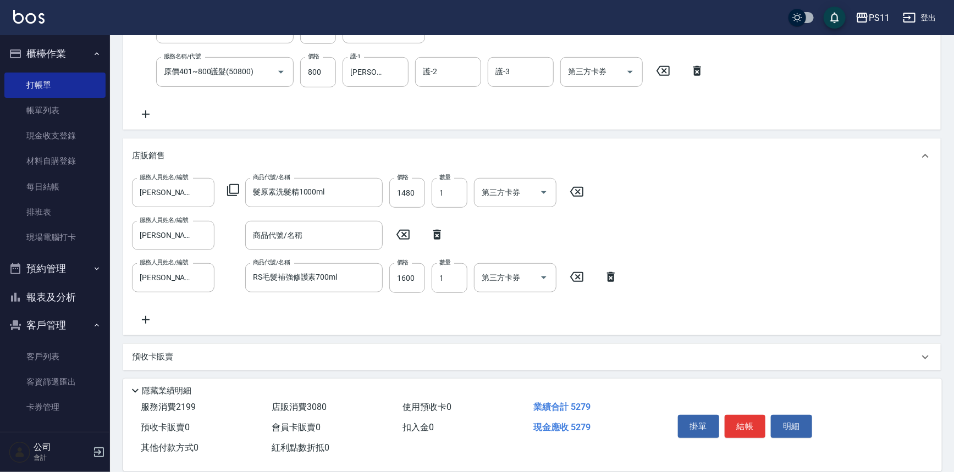
scroll to position [249, 0]
click at [438, 234] on icon at bounding box center [437, 234] width 8 height 10
type input "RS毛髮補強修護素700ml"
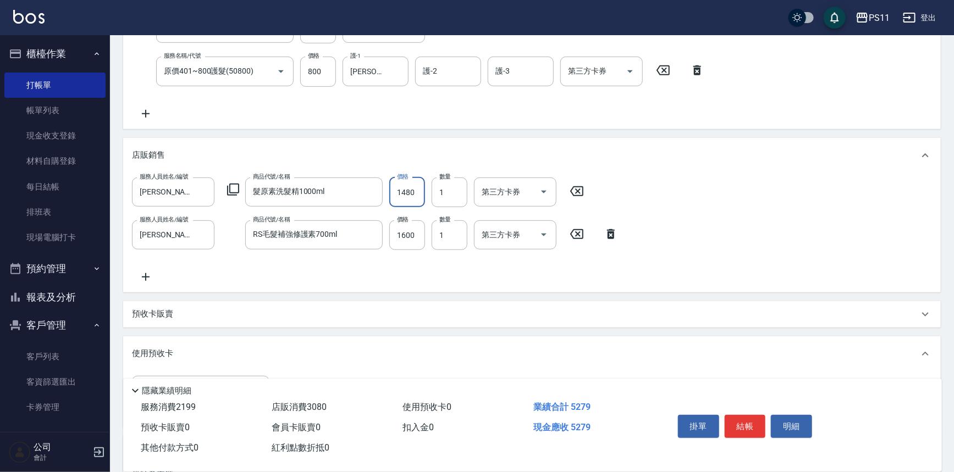
click at [415, 187] on input "1480" at bounding box center [407, 193] width 36 height 30
type input "1288"
click at [408, 236] on input "1600" at bounding box center [407, 235] width 36 height 30
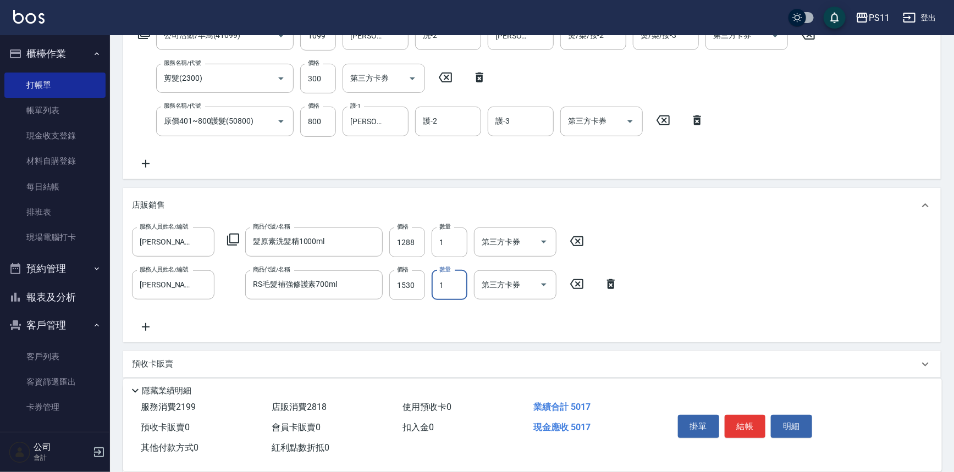
scroll to position [149, 0]
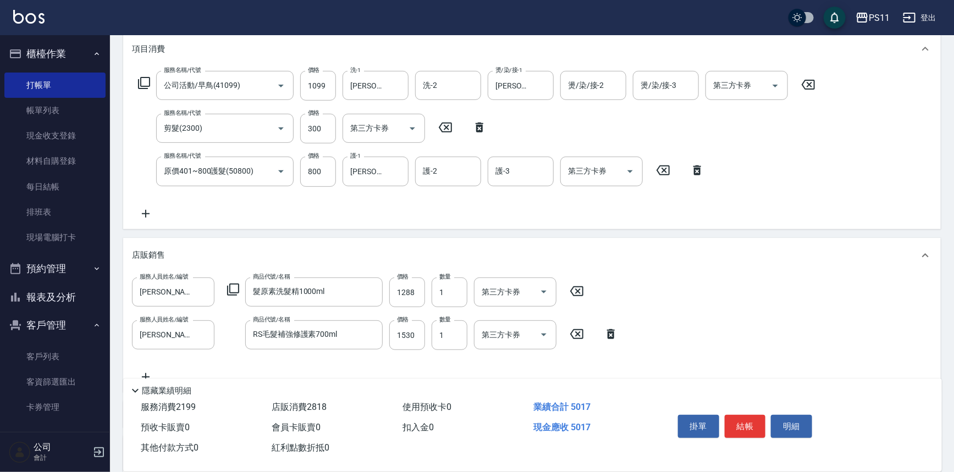
click at [366, 210] on div "服務名稱/代號 公司活動/早鳥(41099) 服務名稱/代號 價格 1099 價格 洗-1 [PERSON_NAME]-20 洗-1 洗-2 洗-2 燙/染/…" at bounding box center [477, 145] width 690 height 149
click at [415, 345] on input "1530" at bounding box center [407, 336] width 36 height 30
type input "1500"
drag, startPoint x: 747, startPoint y: 428, endPoint x: 687, endPoint y: 174, distance: 260.4
click at [687, 174] on div "Key In 打帳單 上一筆訂單:#4 帳單速查 結帳前確認明細 連續打單結帳 掛單 結帳 明細 帳單日期 [DATE] 17:14 鎖定日期 顧客姓名/手機…" at bounding box center [532, 289] width 844 height 806
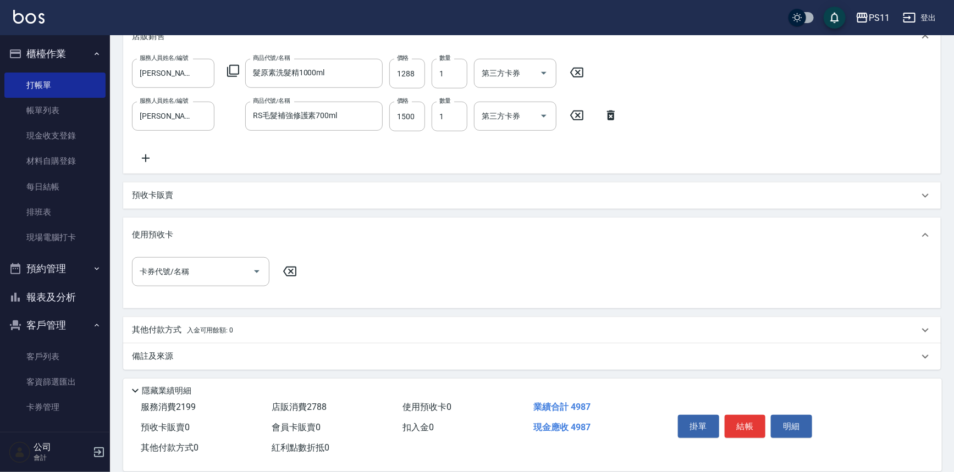
scroll to position [368, 0]
click at [170, 322] on div "其他付款方式 入金可用餘額: 0" at bounding box center [532, 330] width 818 height 26
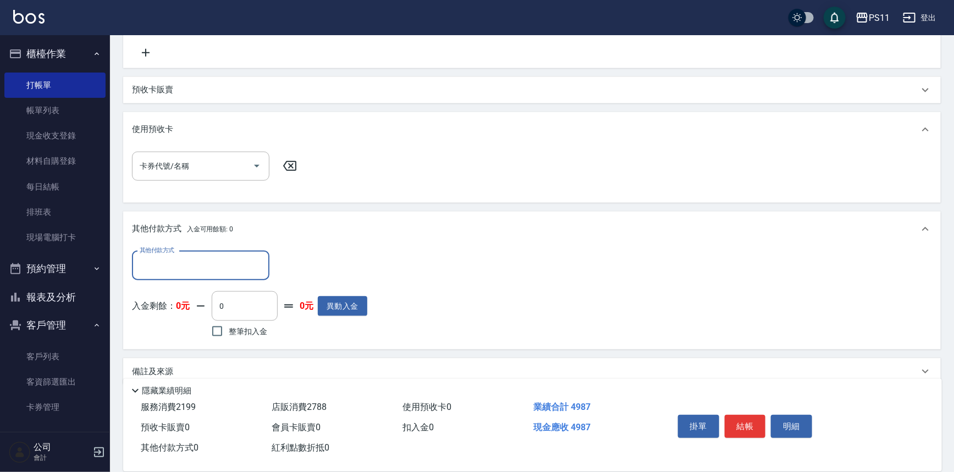
scroll to position [480, 0]
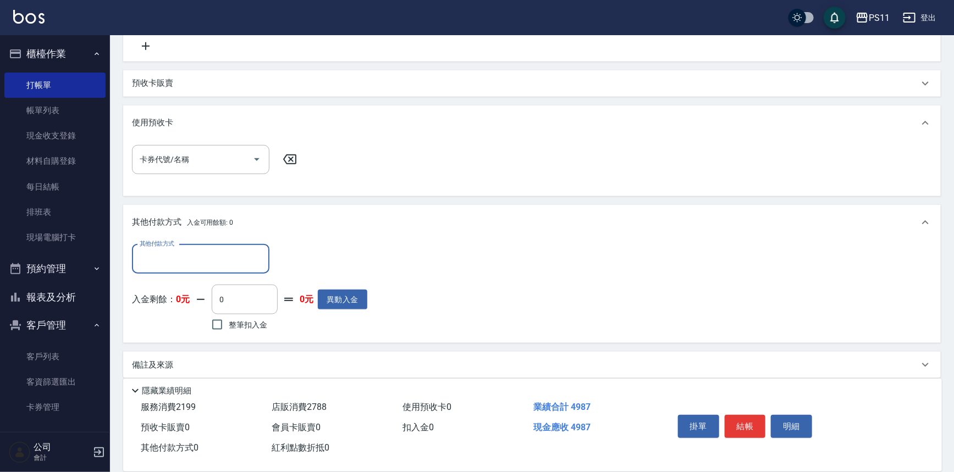
click at [189, 259] on input "其他付款方式" at bounding box center [201, 259] width 128 height 19
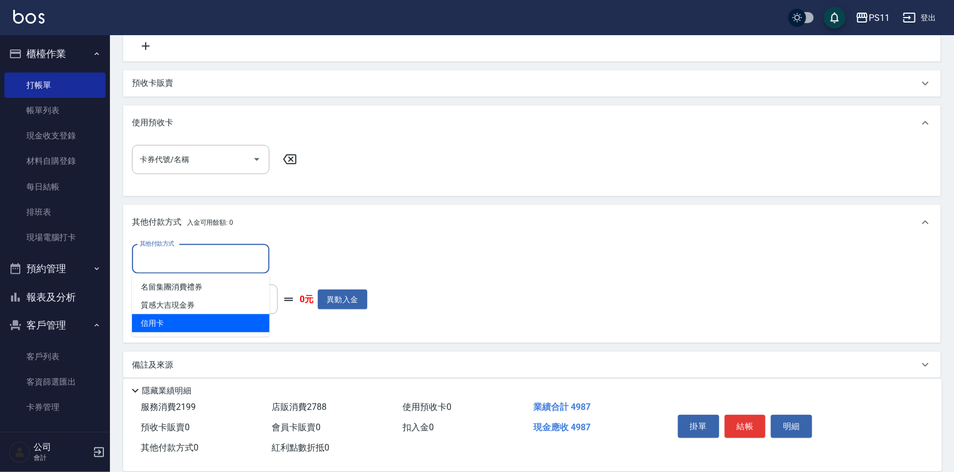
click at [202, 327] on span "信用卡" at bounding box center [200, 323] width 137 height 18
type input "信用卡"
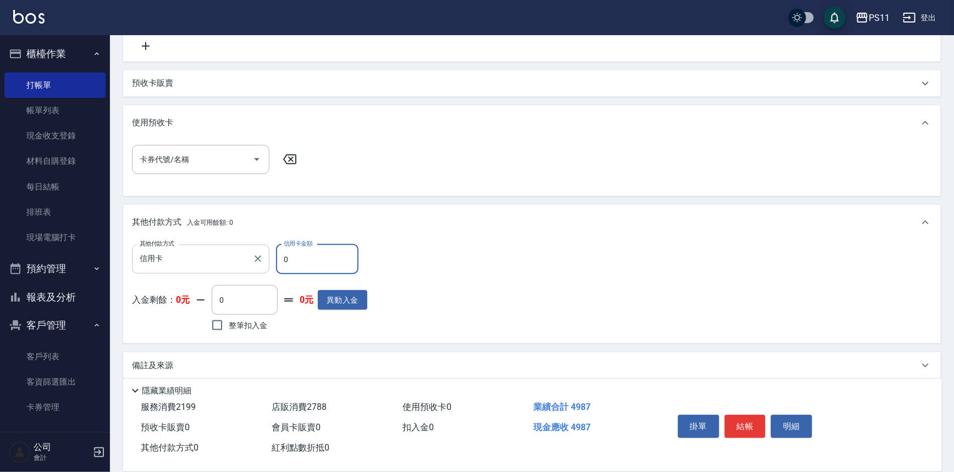
drag, startPoint x: 297, startPoint y: 272, endPoint x: 188, endPoint y: 271, distance: 108.9
click at [187, 271] on div "其他付款方式 信用卡 其他付款方式 信用卡金額 0 信用卡金額" at bounding box center [249, 260] width 235 height 30
type input "4987"
click at [740, 417] on button "結帳" at bounding box center [745, 426] width 41 height 23
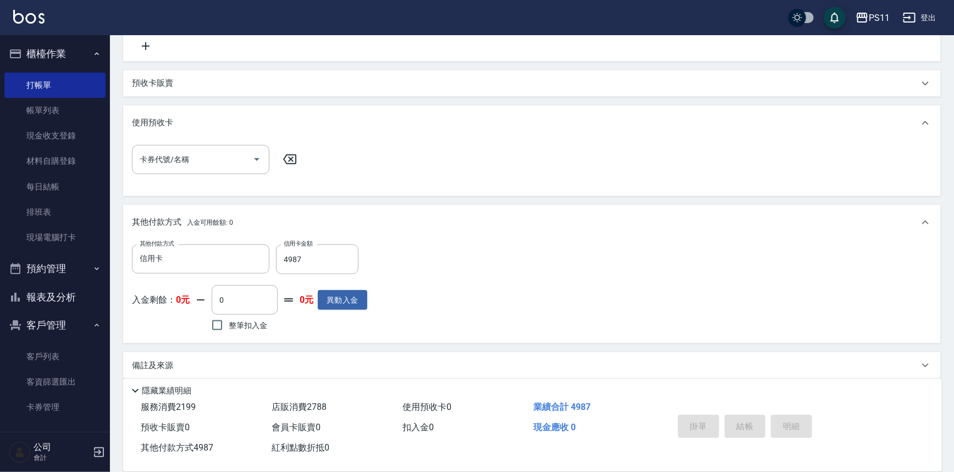
type input "[DATE] 17:15"
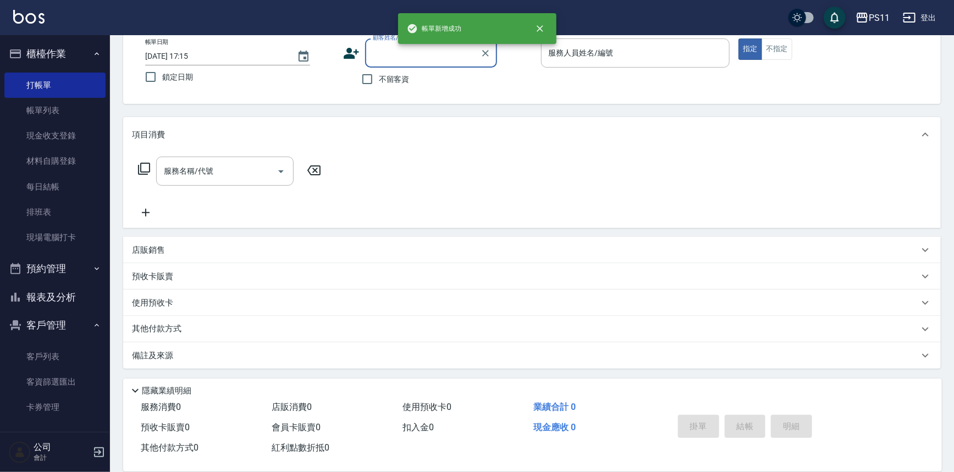
scroll to position [0, 0]
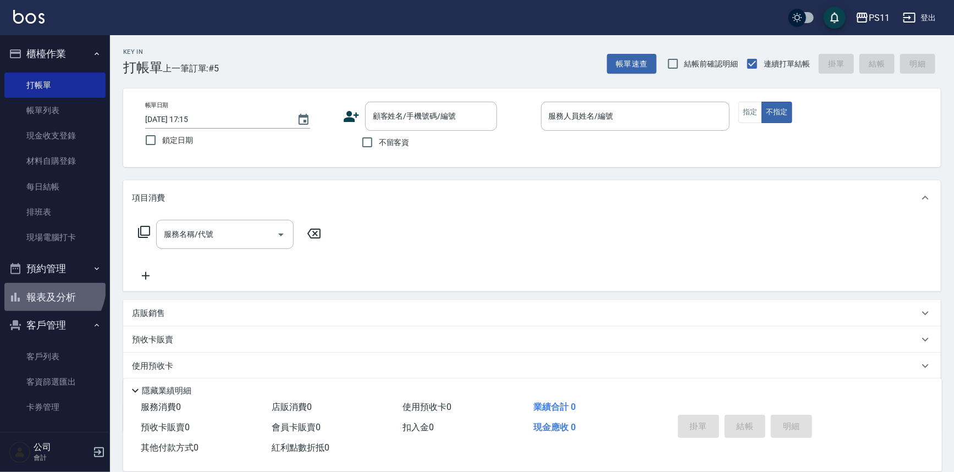
click at [51, 288] on button "報表及分析" at bounding box center [54, 297] width 101 height 29
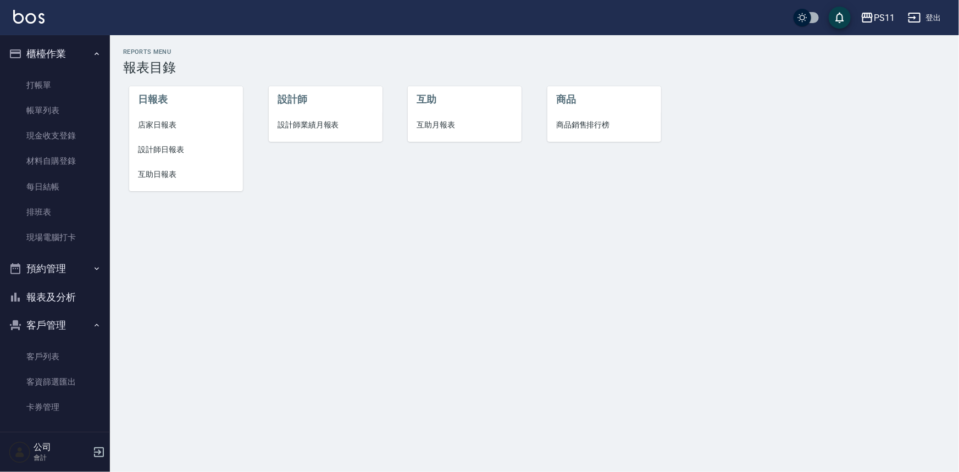
drag, startPoint x: 183, startPoint y: 143, endPoint x: 184, endPoint y: 168, distance: 24.8
click at [183, 143] on li "設計師日報表" at bounding box center [186, 149] width 114 height 25
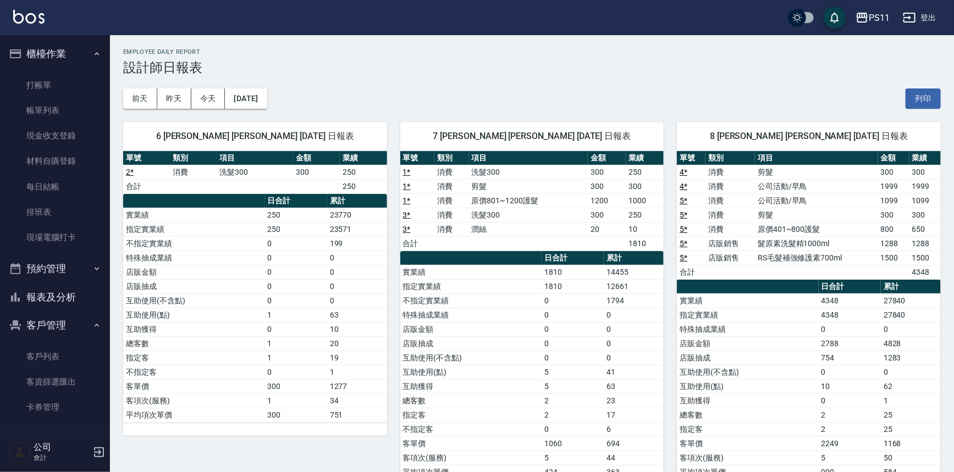
click at [617, 251] on th "累計" at bounding box center [634, 258] width 60 height 14
click at [49, 82] on link "打帳單" at bounding box center [54, 85] width 101 height 25
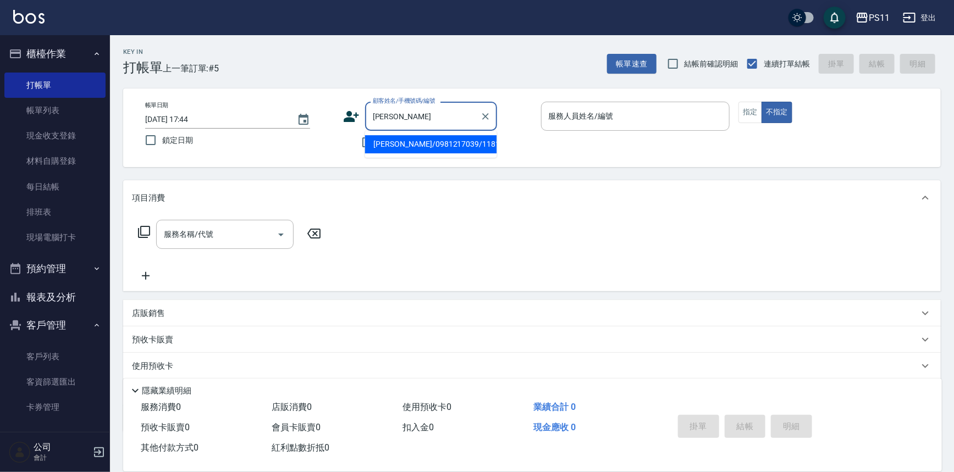
click at [461, 120] on input "[PERSON_NAME]" at bounding box center [423, 116] width 106 height 19
click at [468, 143] on li "[PERSON_NAME]/0981217039/1181" at bounding box center [431, 144] width 132 height 18
type input "[PERSON_NAME]/0981217039/1181"
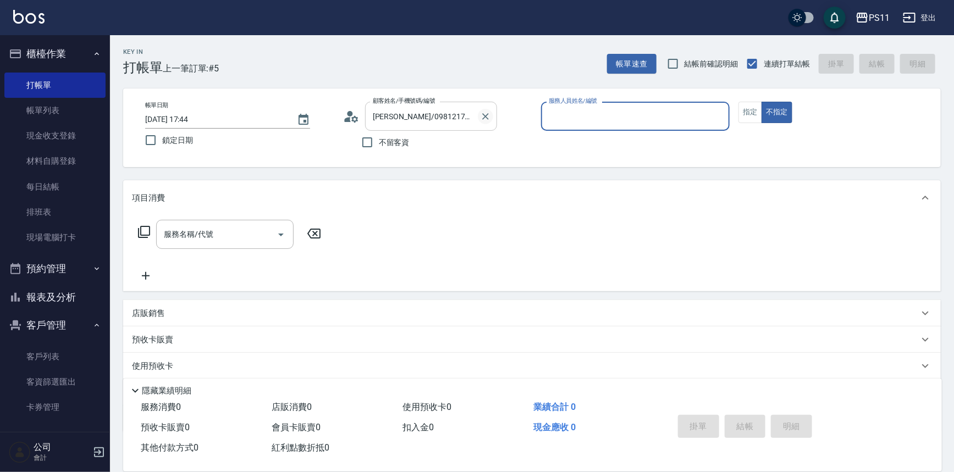
drag, startPoint x: 498, startPoint y: 120, endPoint x: 483, endPoint y: 118, distance: 14.6
click at [496, 120] on div "顧客姓名/手機號碼/編號 [PERSON_NAME]/0981217039/1181 顧客姓名/手機號碼/編號" at bounding box center [437, 116] width 189 height 29
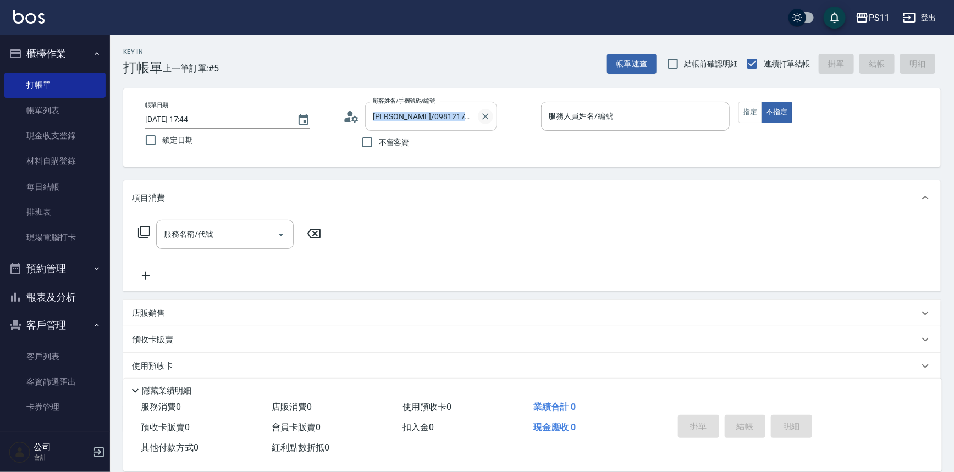
click at [482, 117] on icon "Clear" at bounding box center [485, 116] width 11 height 11
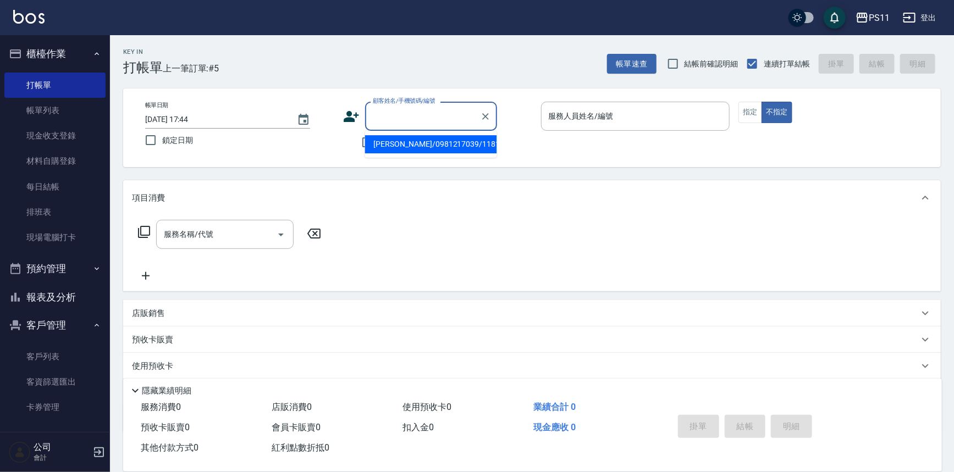
drag, startPoint x: 444, startPoint y: 115, endPoint x: 457, endPoint y: 122, distance: 14.3
click at [445, 115] on input "顧客姓名/手機號碼/編號" at bounding box center [423, 116] width 106 height 19
click at [444, 137] on li "[PERSON_NAME]/0915736619/0439" at bounding box center [431, 144] width 132 height 18
type input "[PERSON_NAME]/0915736619/0439"
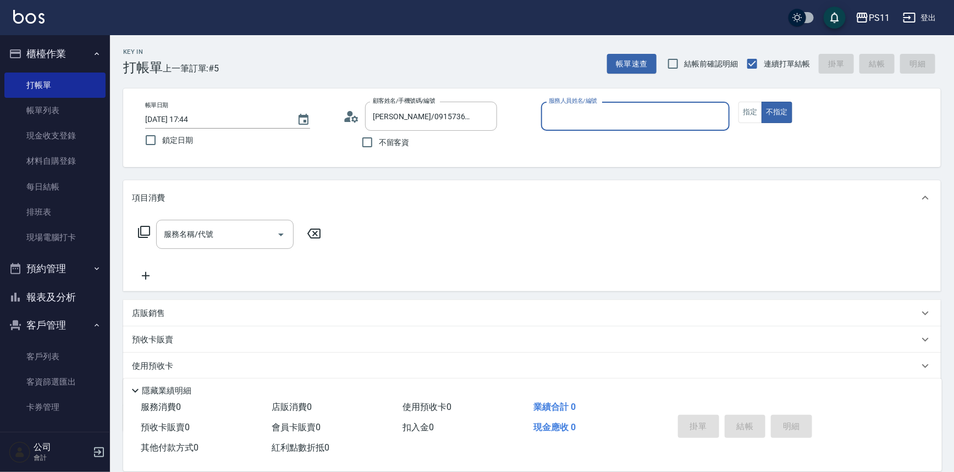
click at [642, 123] on input "服務人員姓名/編號" at bounding box center [635, 116] width 179 height 19
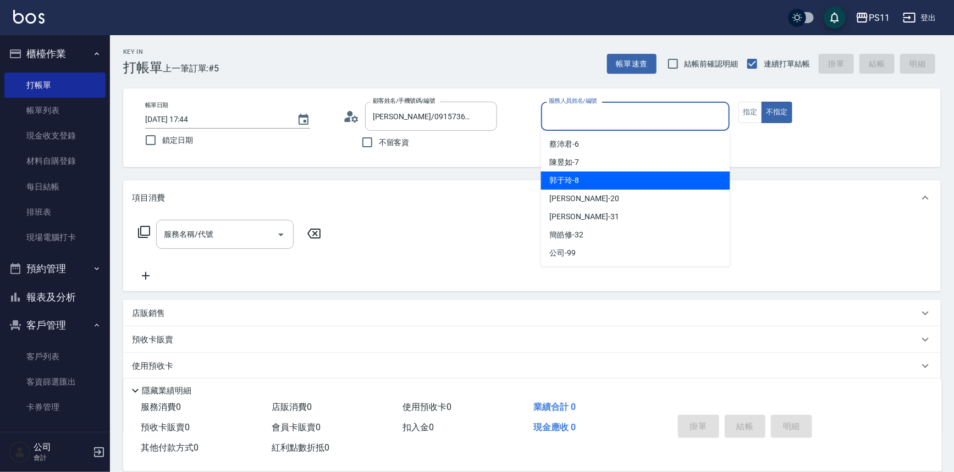
click at [568, 187] on div "[PERSON_NAME]-8" at bounding box center [635, 181] width 189 height 18
type input "[PERSON_NAME]-8"
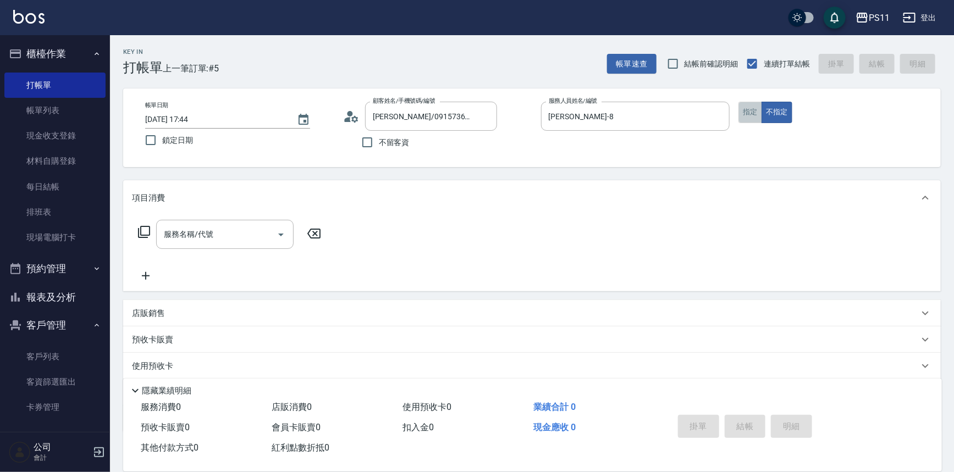
click at [759, 116] on button "指定" at bounding box center [750, 112] width 24 height 21
click at [147, 225] on icon at bounding box center [143, 231] width 13 height 13
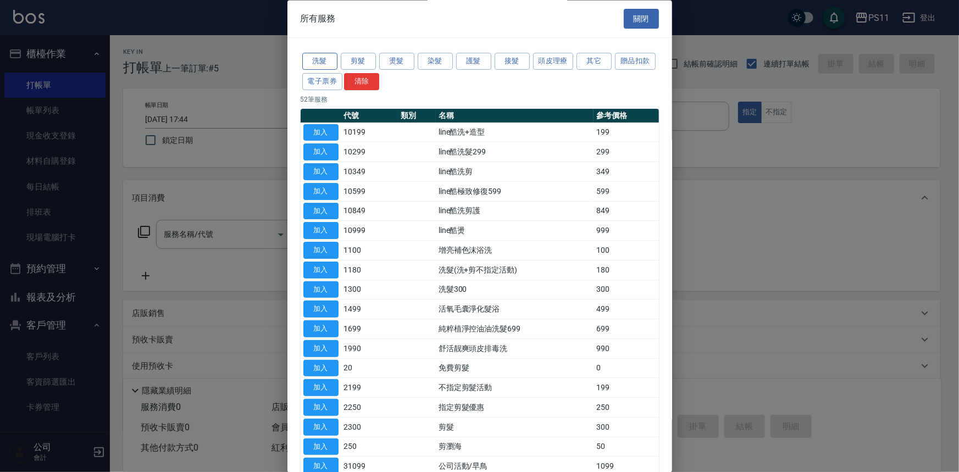
click at [327, 57] on button "洗髮" at bounding box center [319, 61] width 35 height 17
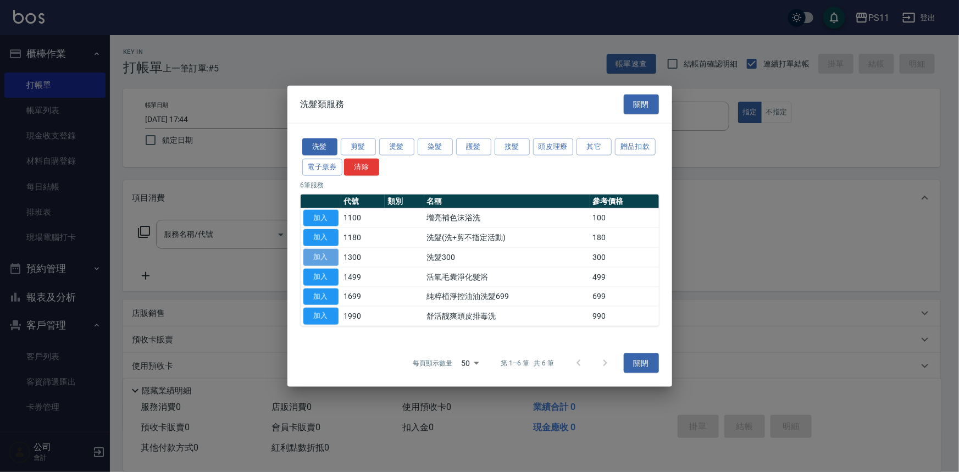
click at [322, 252] on button "加入" at bounding box center [320, 257] width 35 height 17
type input "洗髮300(1300)"
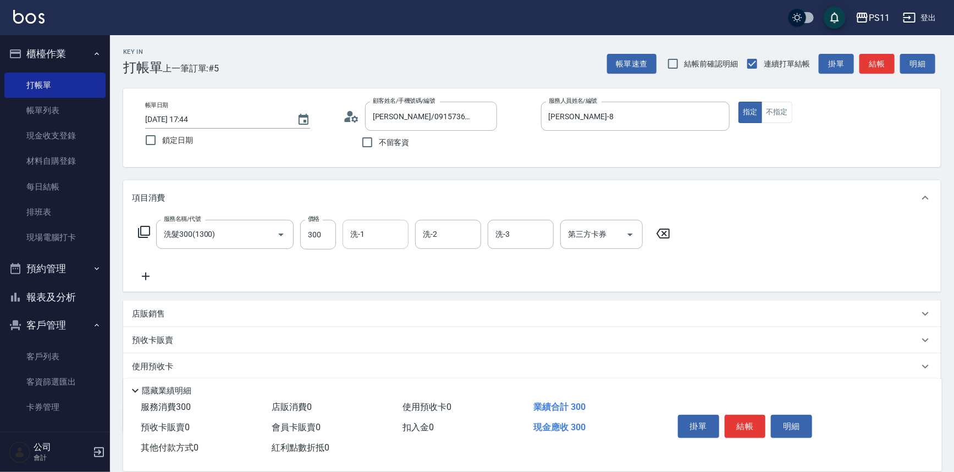
click at [373, 240] on input "洗-1" at bounding box center [375, 234] width 56 height 19
type input "[PERSON_NAME]-20"
click at [153, 278] on icon at bounding box center [145, 276] width 27 height 13
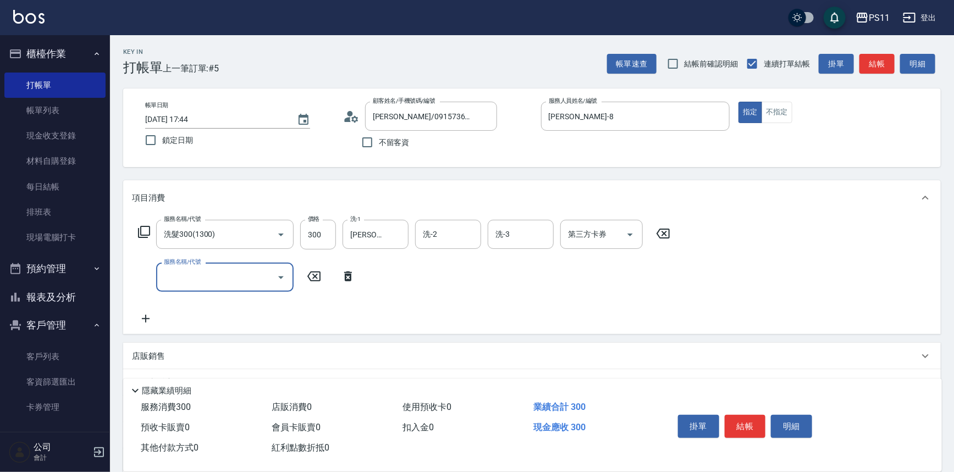
click at [290, 278] on div "服務名稱/代號" at bounding box center [224, 277] width 137 height 29
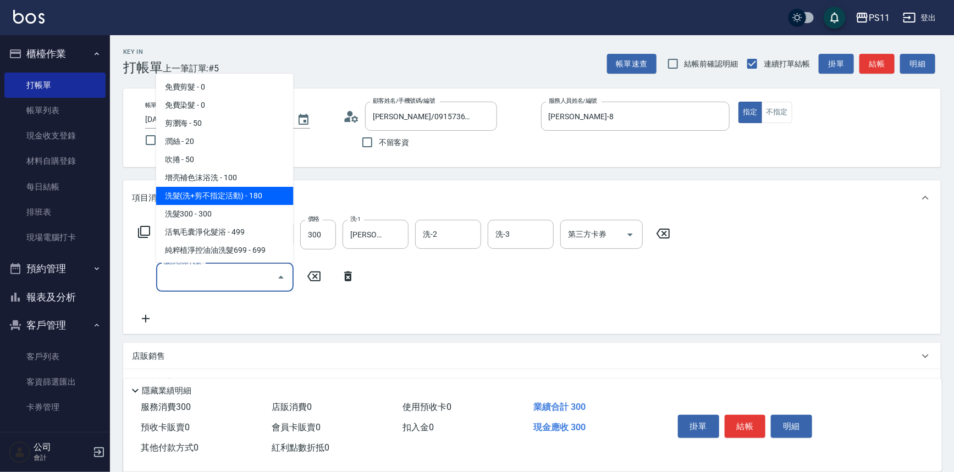
scroll to position [200, 0]
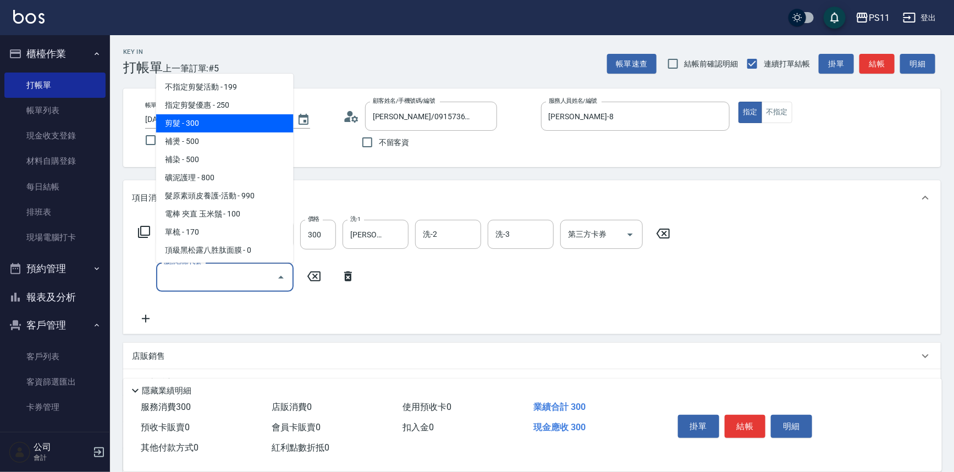
click at [230, 124] on span "剪髮 - 300" at bounding box center [224, 123] width 137 height 18
type input "剪髮(2300)"
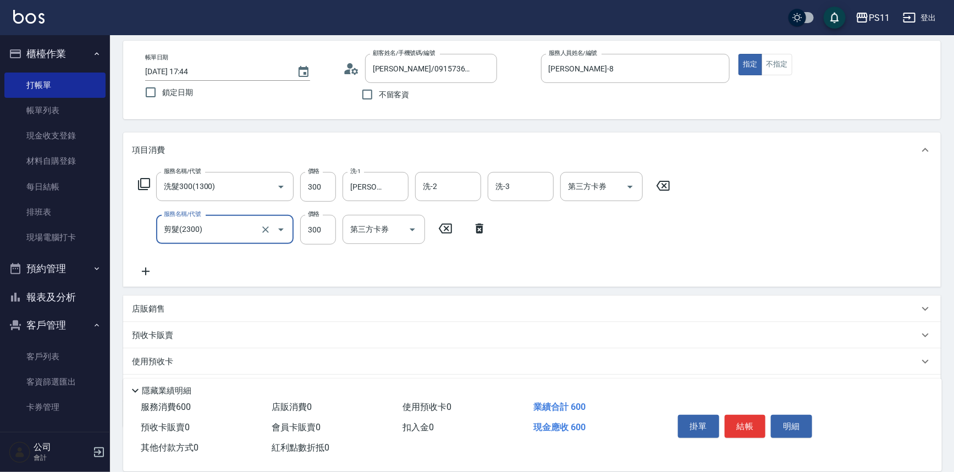
scroll to position [106, 0]
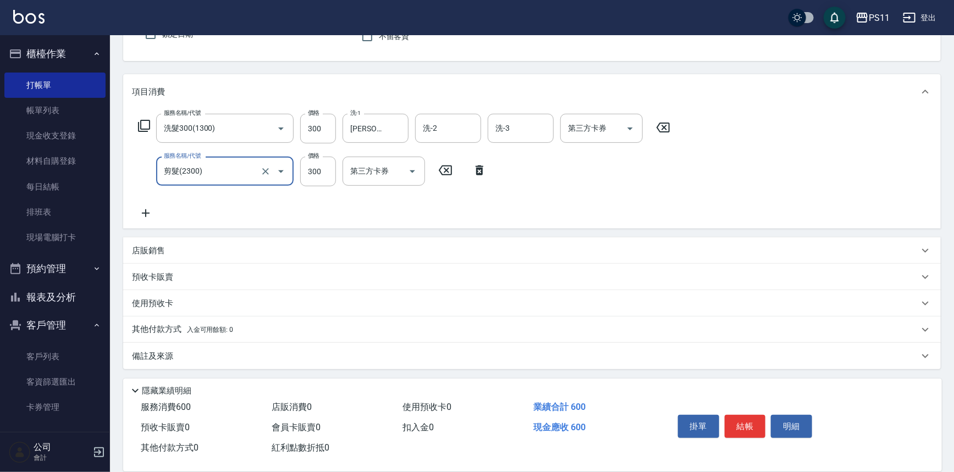
click at [151, 213] on icon at bounding box center [145, 213] width 27 height 13
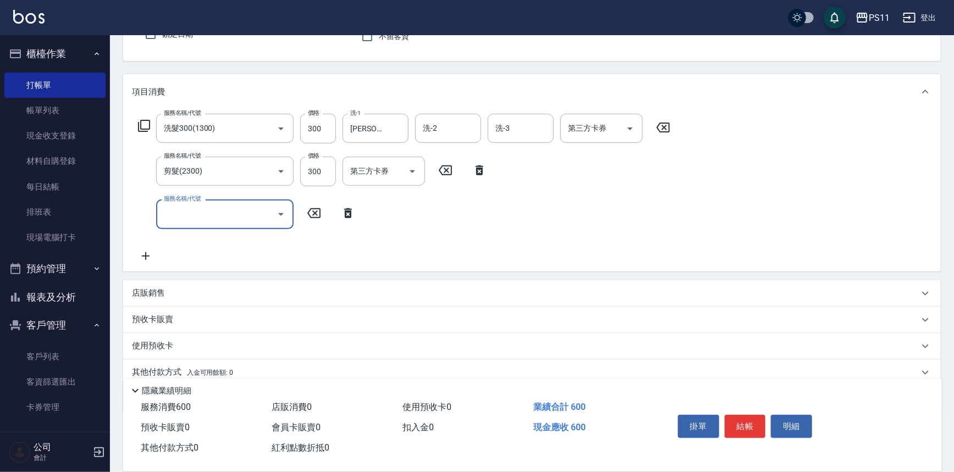
click at [206, 221] on input "服務名稱/代號" at bounding box center [216, 214] width 111 height 19
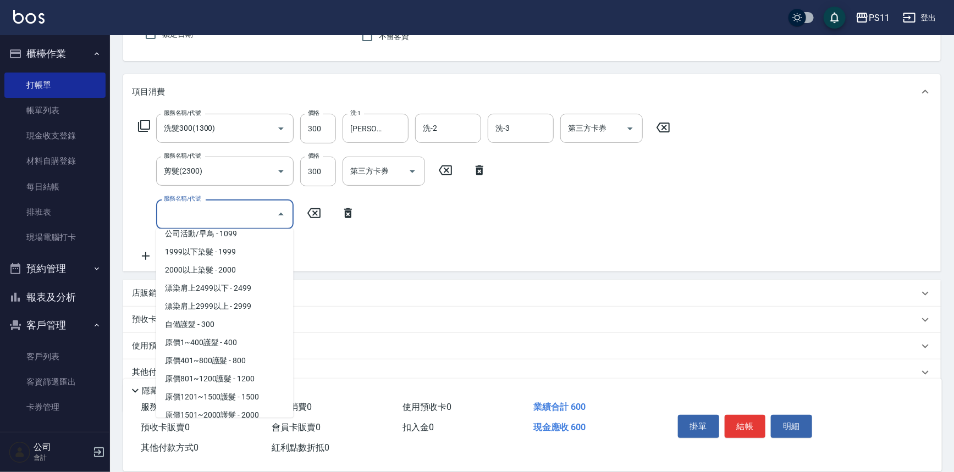
scroll to position [599, 0]
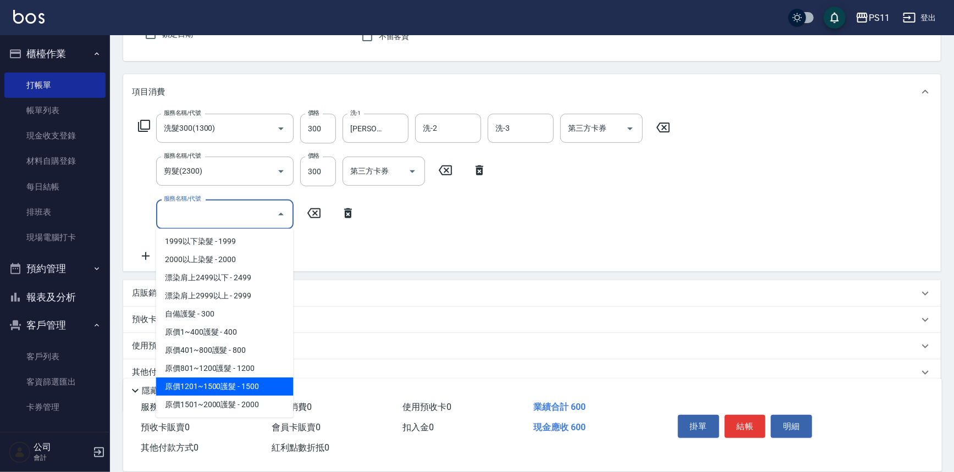
click at [269, 378] on span "原價1201~1500護髮 - 1500" at bounding box center [224, 387] width 137 height 18
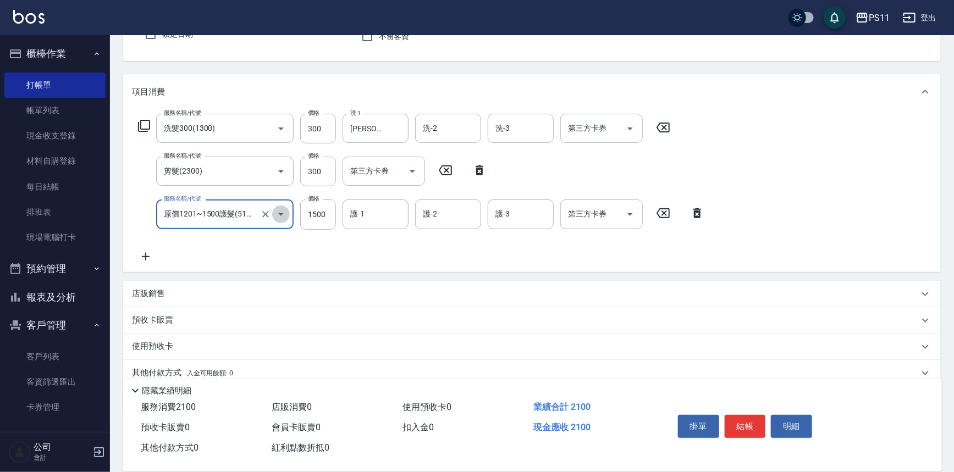
click at [277, 212] on icon "Open" at bounding box center [280, 214] width 13 height 13
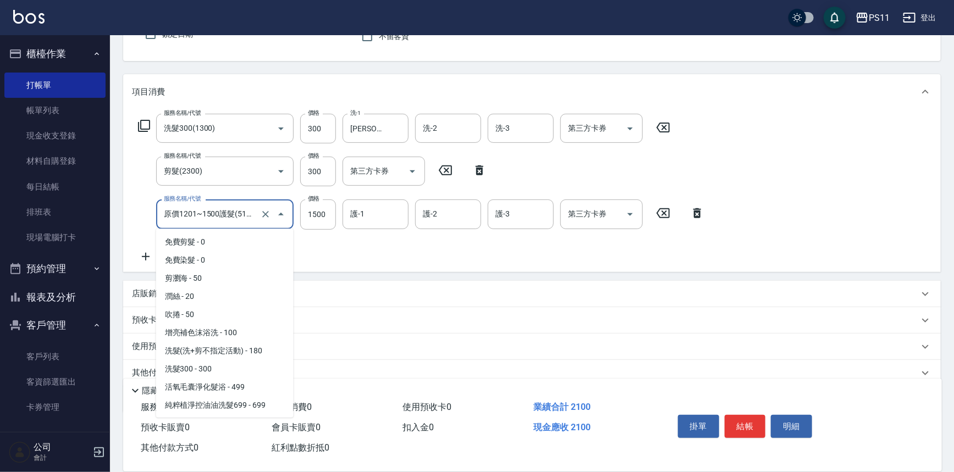
scroll to position [577, 0]
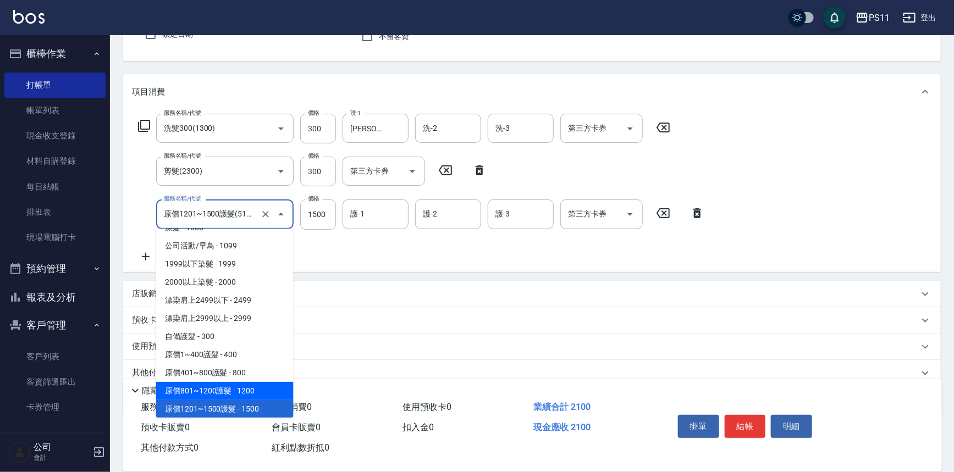
click at [240, 385] on span "原價801~1200護髮 - 1200" at bounding box center [224, 391] width 137 height 18
type input "原價801~1200護髮(51200)"
type input "1200"
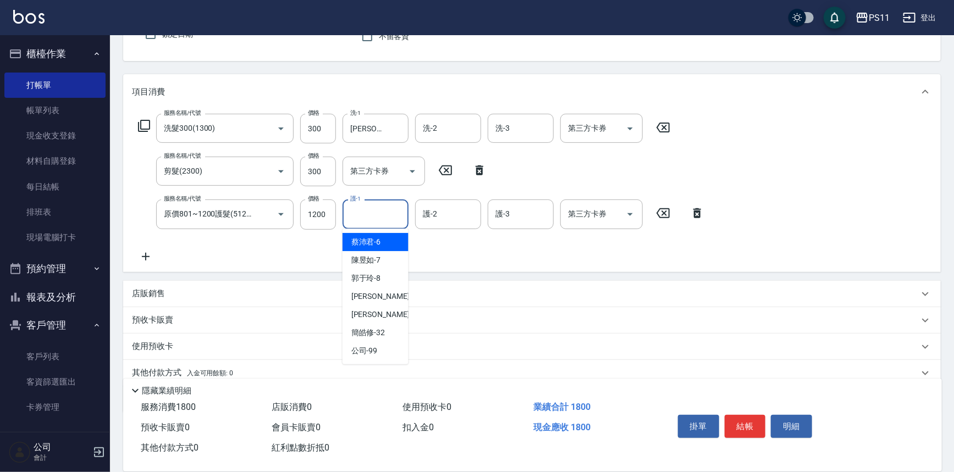
click at [390, 213] on input "護-1" at bounding box center [375, 214] width 56 height 19
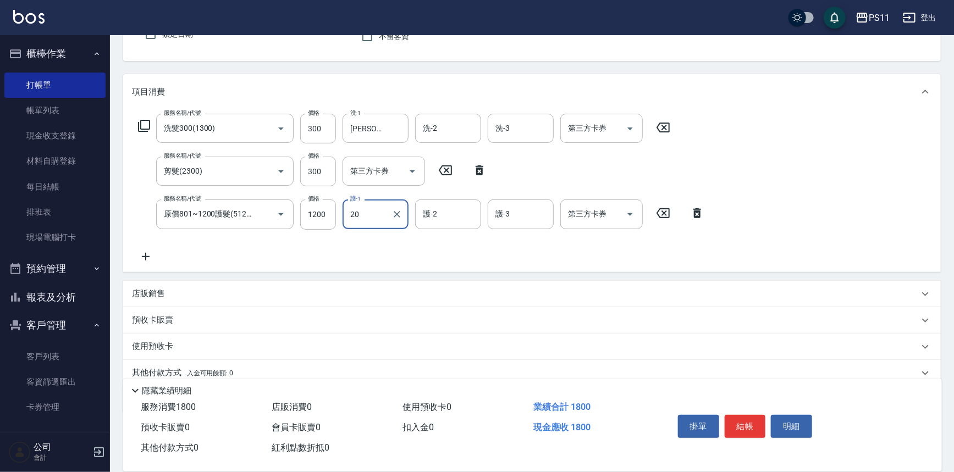
type input "[PERSON_NAME]-20"
click at [148, 261] on icon at bounding box center [145, 256] width 27 height 13
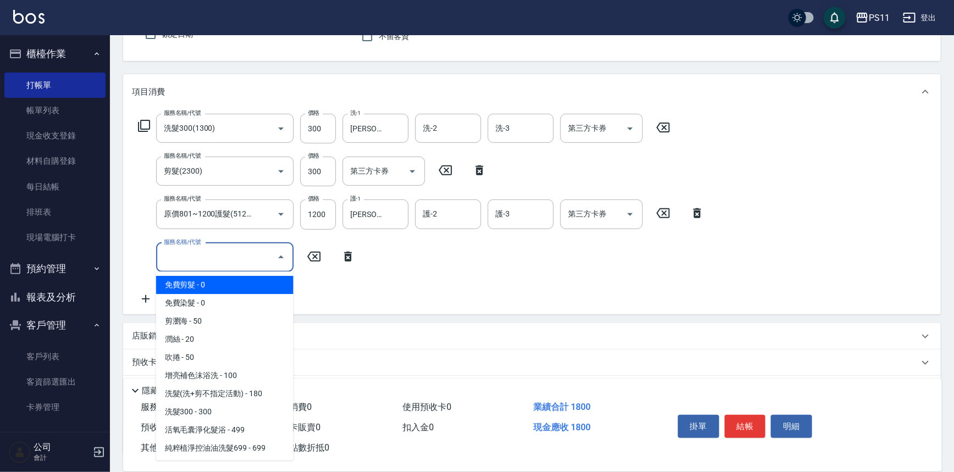
click at [175, 258] on input "服務名稱/代號" at bounding box center [216, 257] width 111 height 19
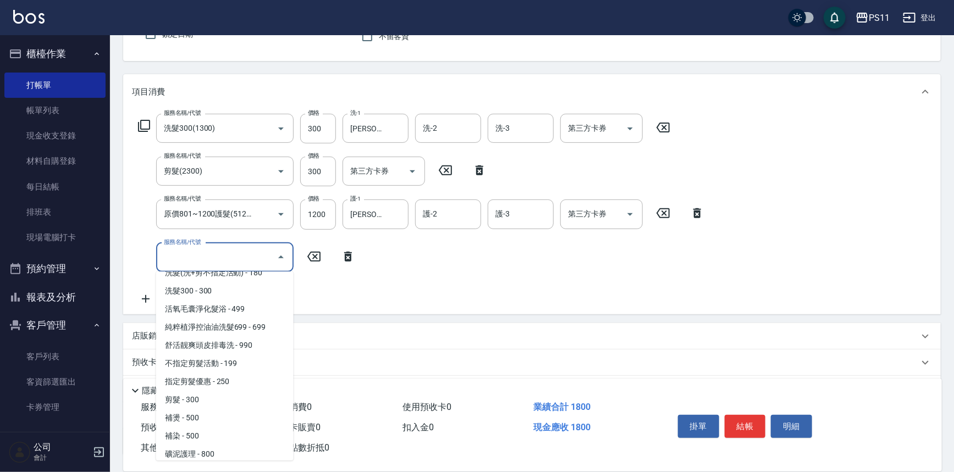
scroll to position [250, 0]
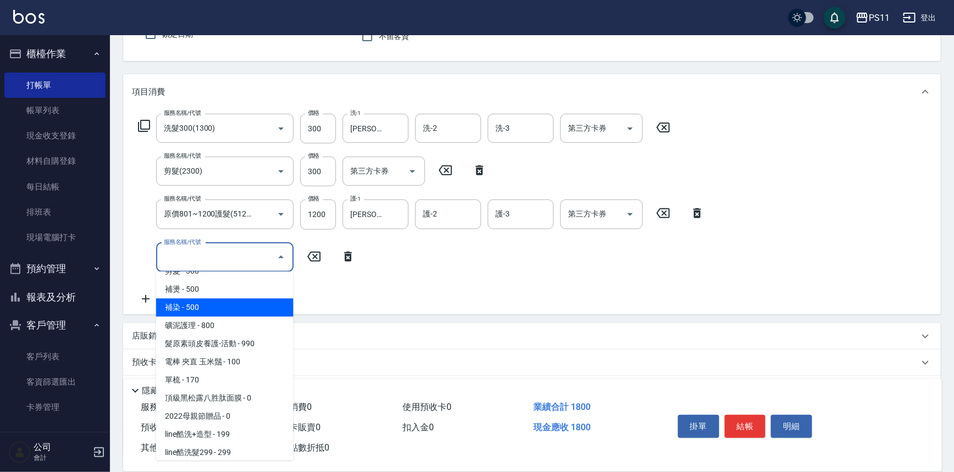
click at [209, 308] on span "補染 - 500" at bounding box center [224, 308] width 137 height 18
type input "補染(4500)"
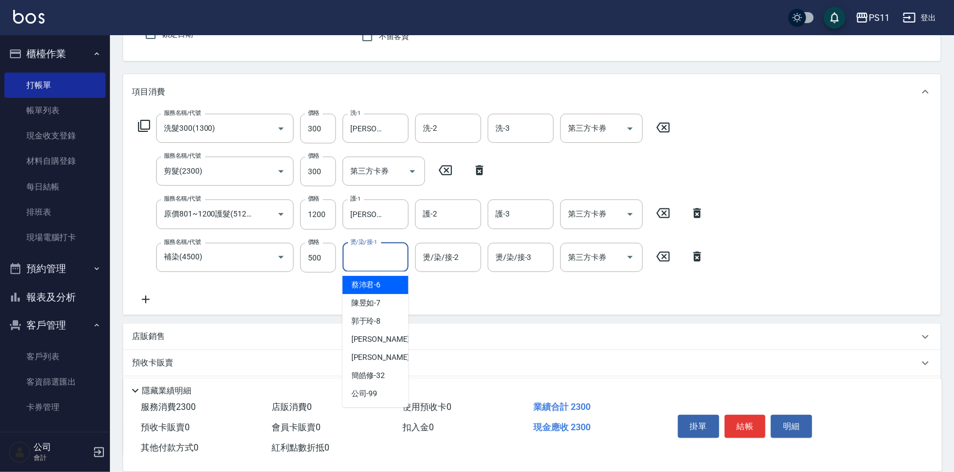
click at [360, 262] on input "燙/染/接-1" at bounding box center [375, 257] width 56 height 19
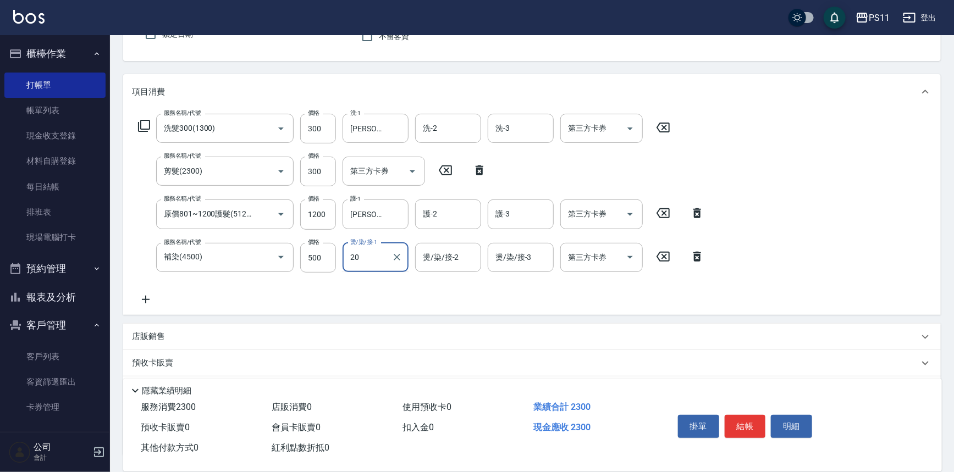
type input "[PERSON_NAME]-20"
click at [740, 417] on button "結帳" at bounding box center [745, 426] width 41 height 23
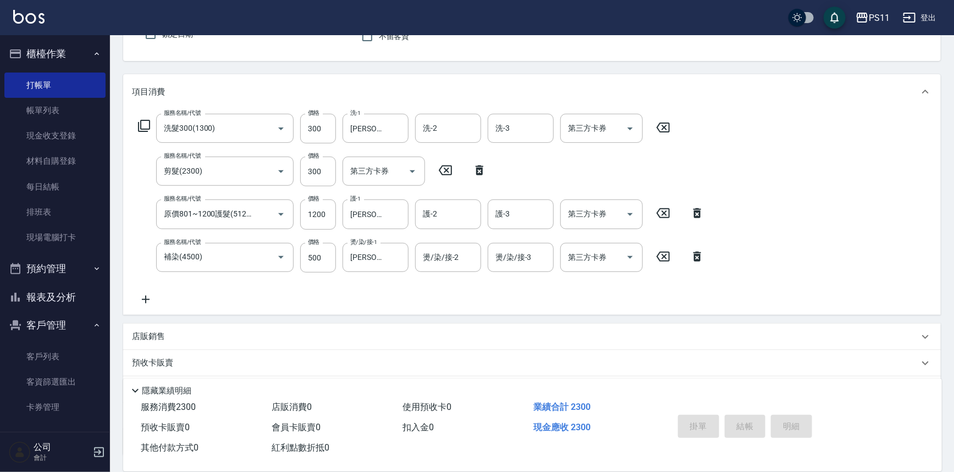
type input "[DATE] 18:15"
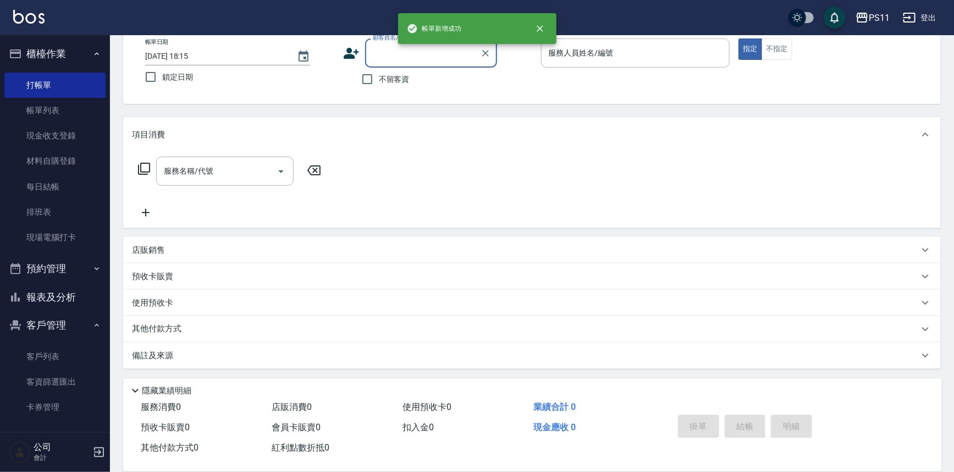
scroll to position [63, 0]
